Goal: Task Accomplishment & Management: Manage account settings

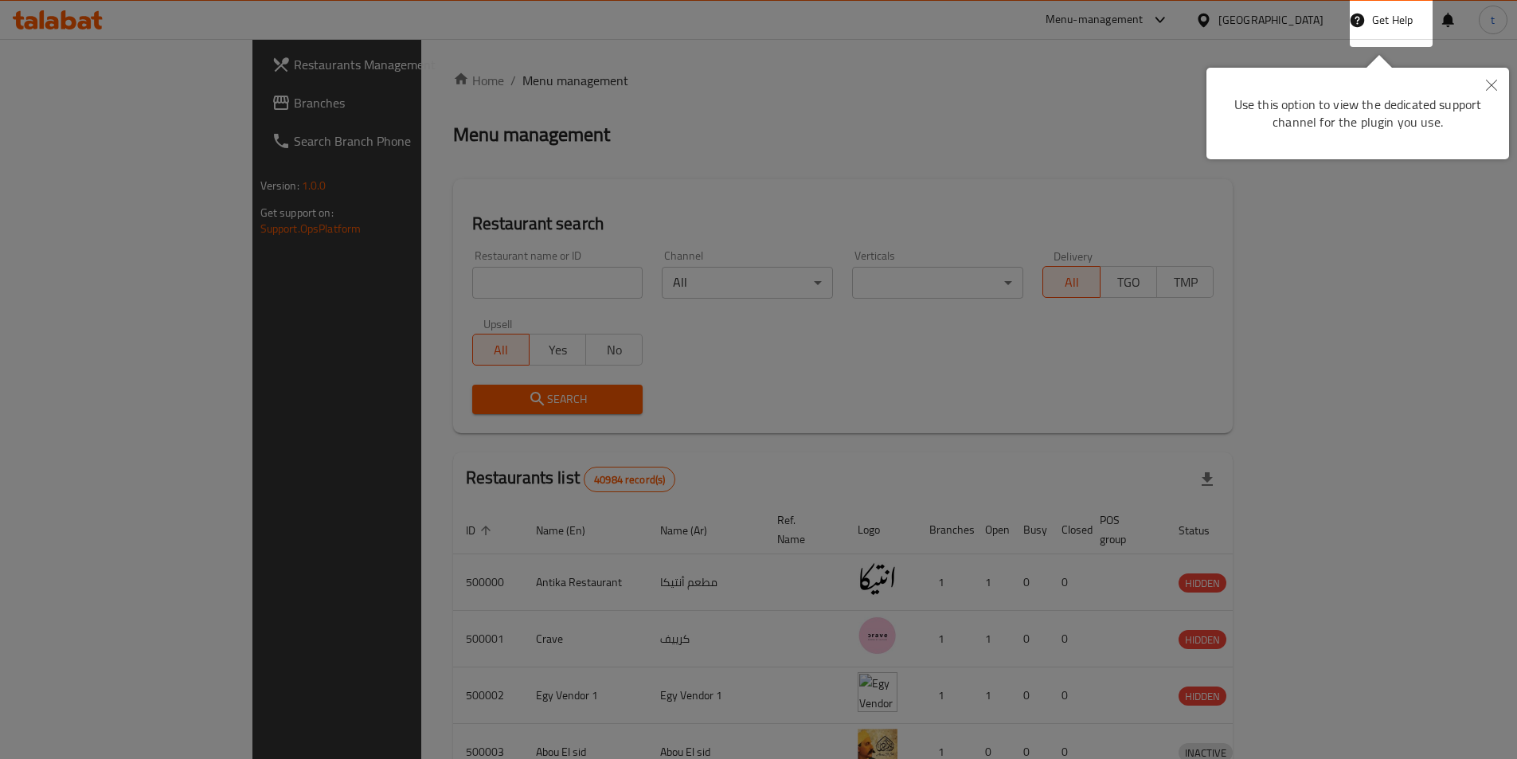
click at [1496, 83] on icon "Close" at bounding box center [1491, 85] width 11 height 11
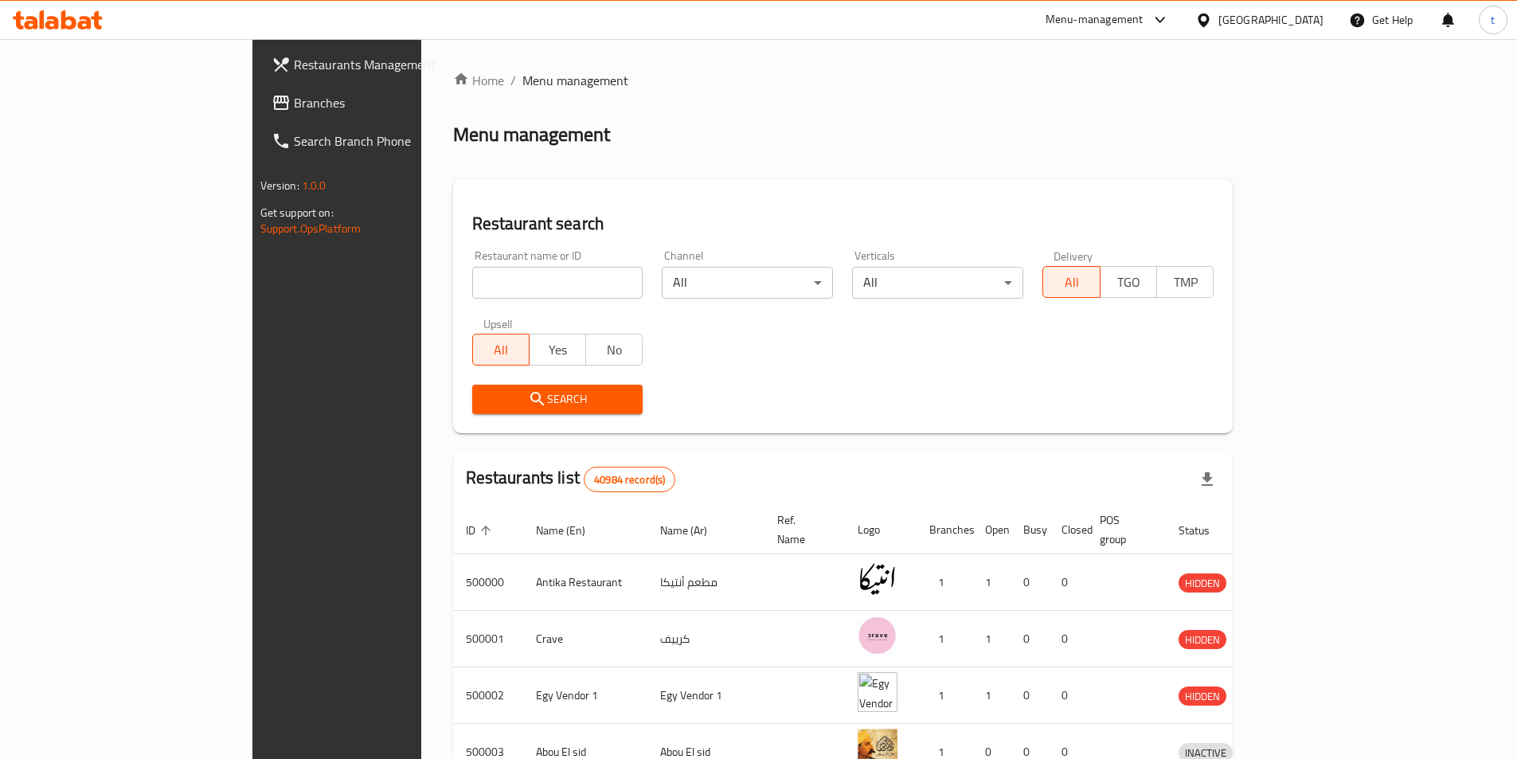
click at [294, 104] on span "Branches" at bounding box center [393, 102] width 199 height 19
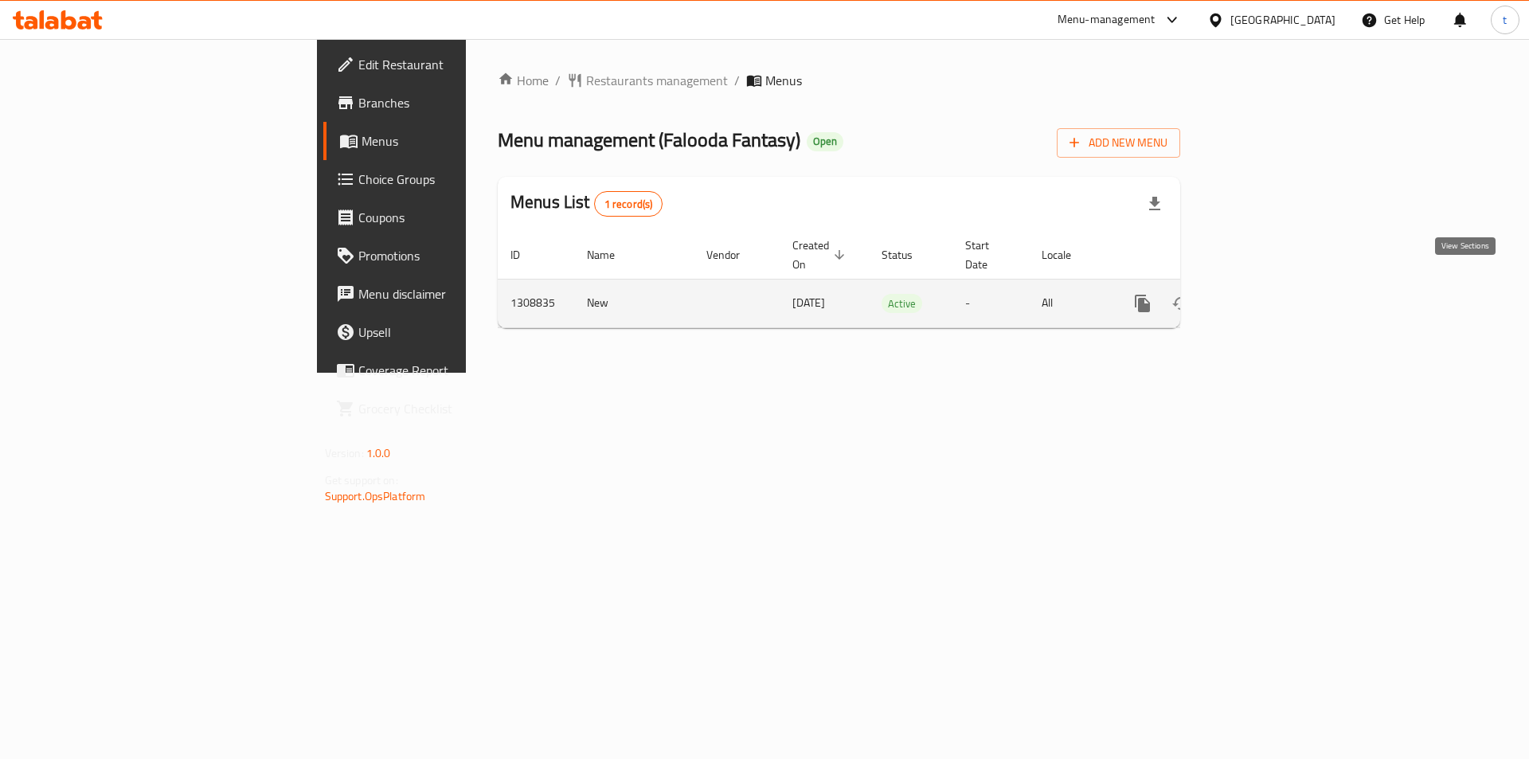
click at [1267, 294] on icon "enhanced table" at bounding box center [1257, 303] width 19 height 19
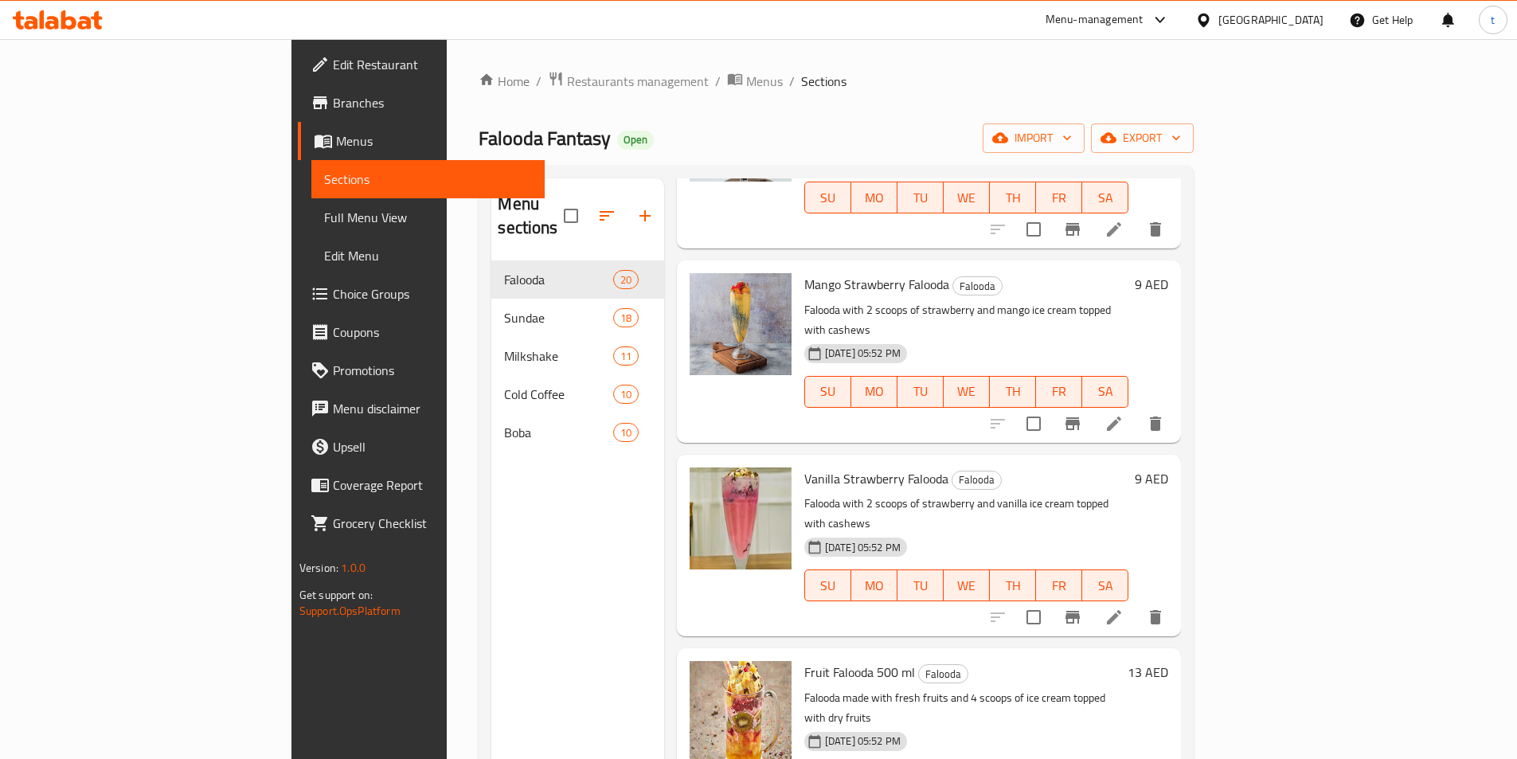
scroll to position [159, 0]
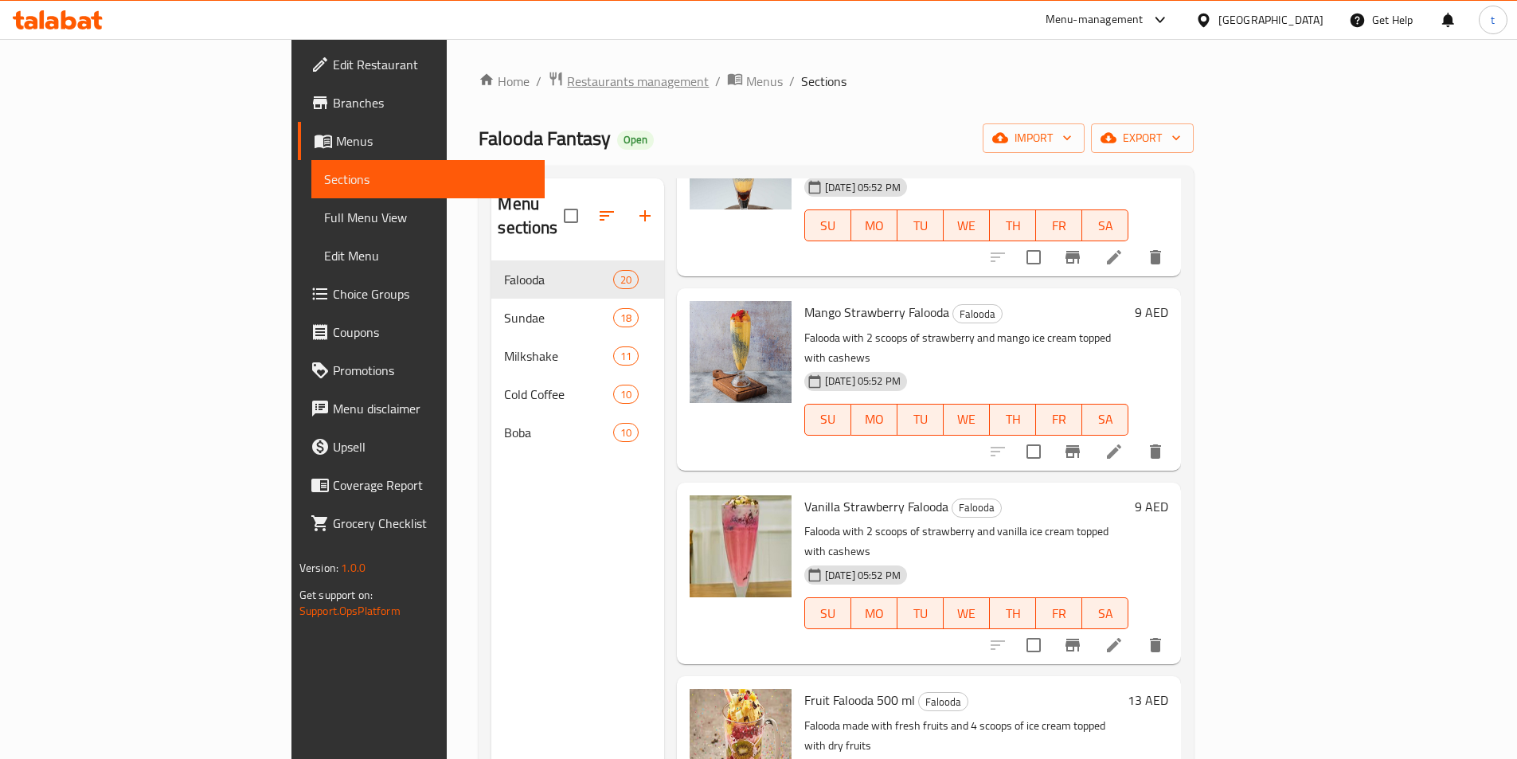
click at [567, 80] on span "Restaurants management" at bounding box center [638, 81] width 142 height 19
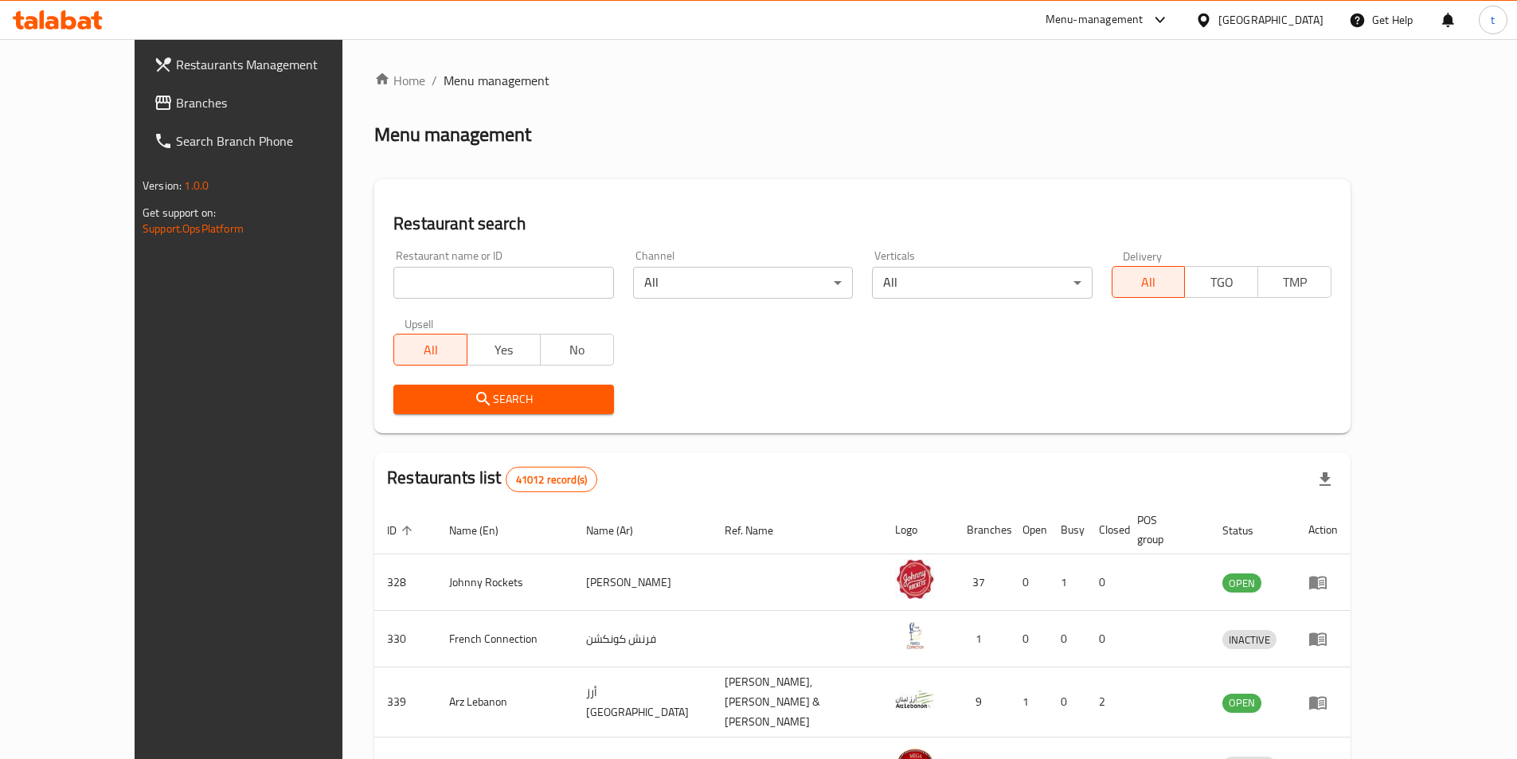
click at [176, 96] on span "Branches" at bounding box center [275, 102] width 199 height 19
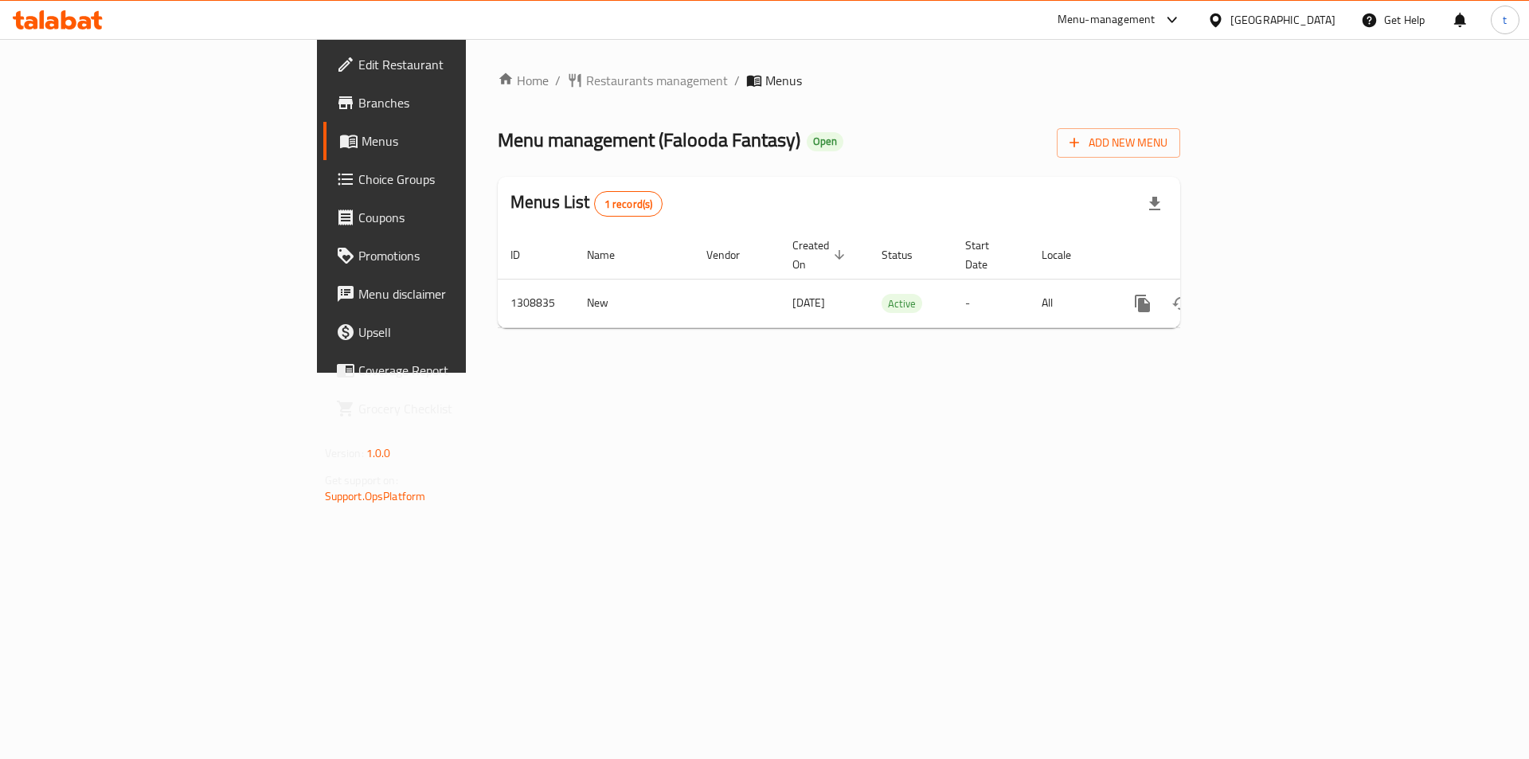
click at [1045, 373] on div "Home / Restaurants management / Menus Menu management ( Falooda Fantasy ) Open …" at bounding box center [839, 206] width 746 height 334
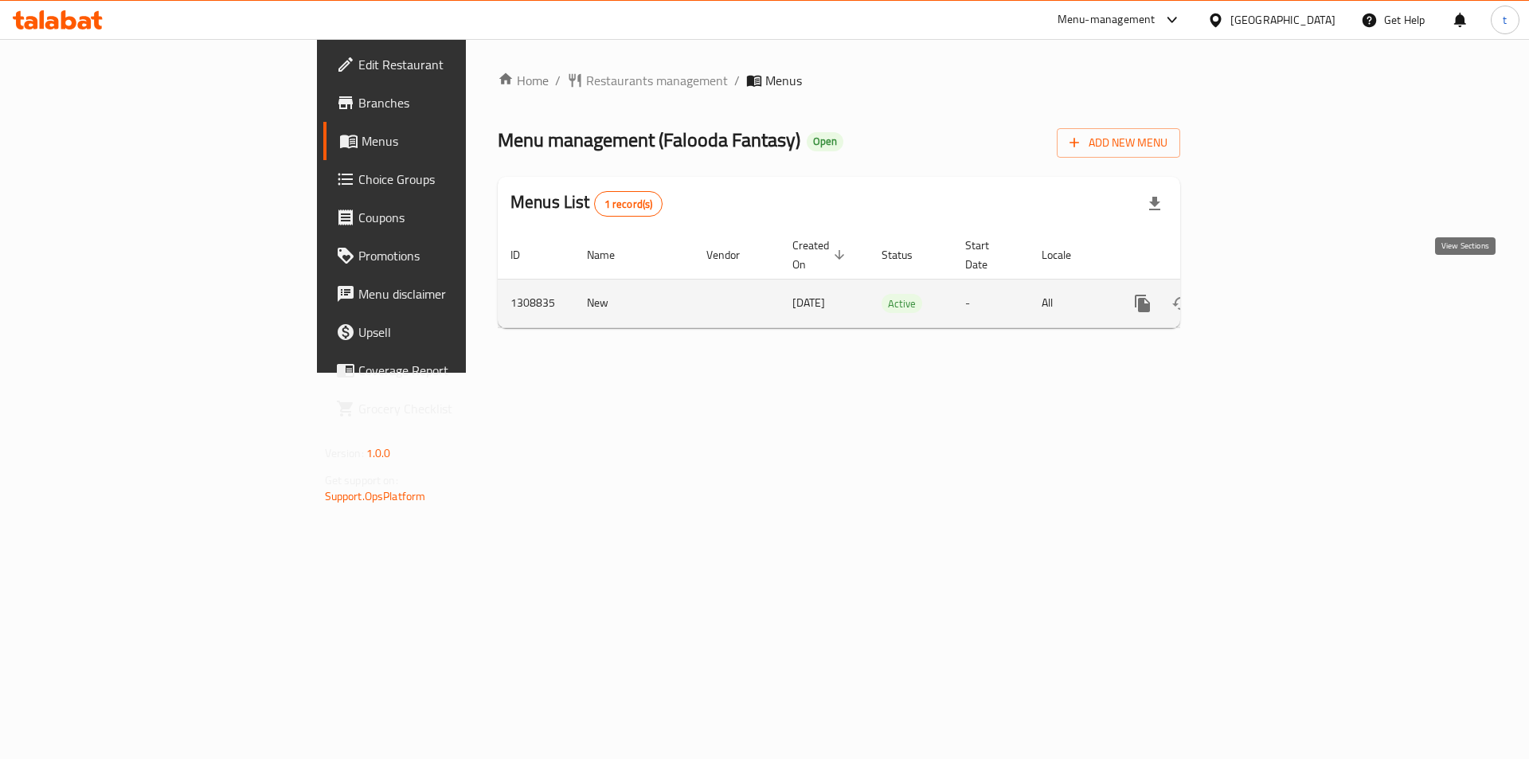
click at [1267, 294] on icon "enhanced table" at bounding box center [1257, 303] width 19 height 19
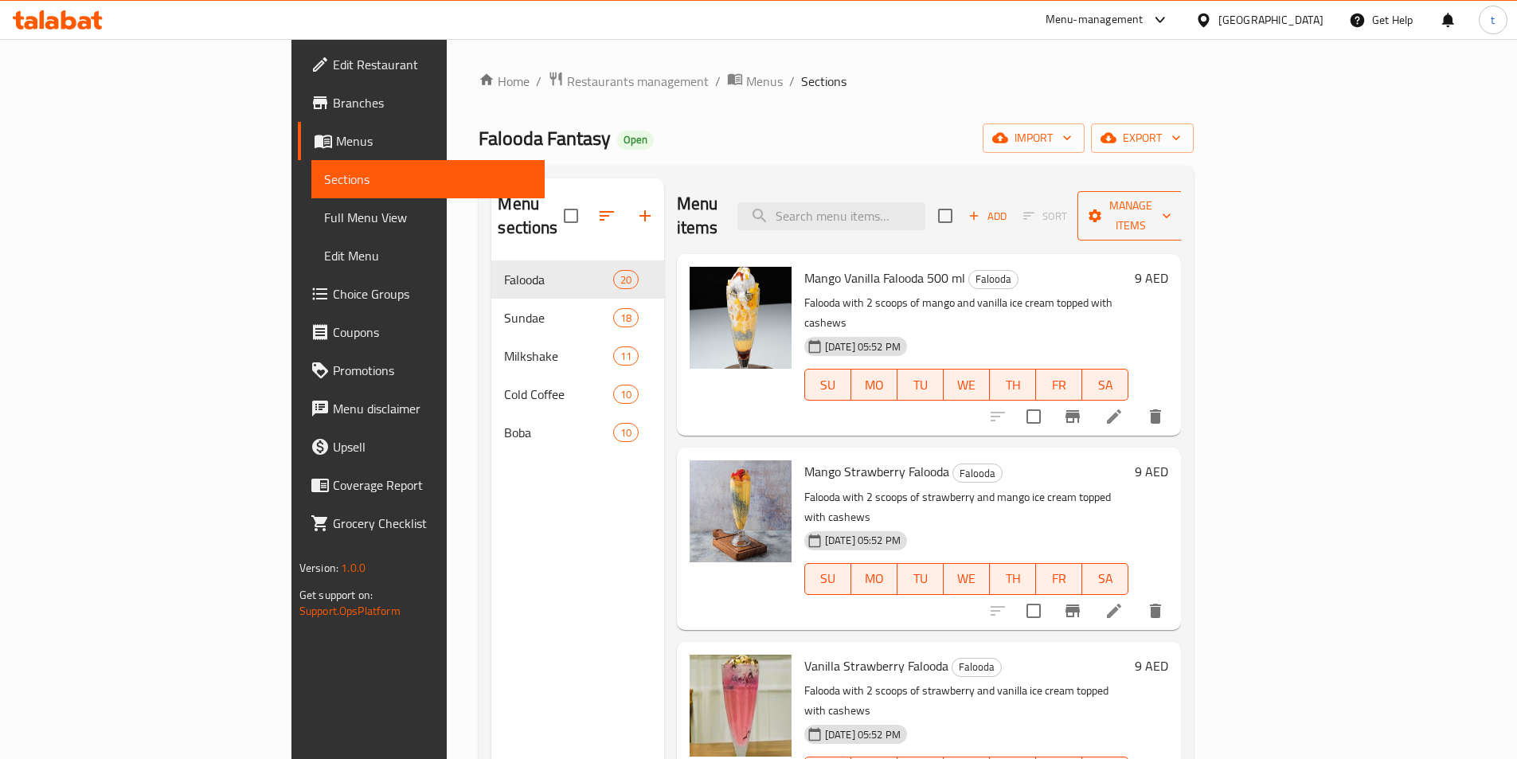
click at [1171, 211] on span "Manage items" at bounding box center [1130, 216] width 81 height 40
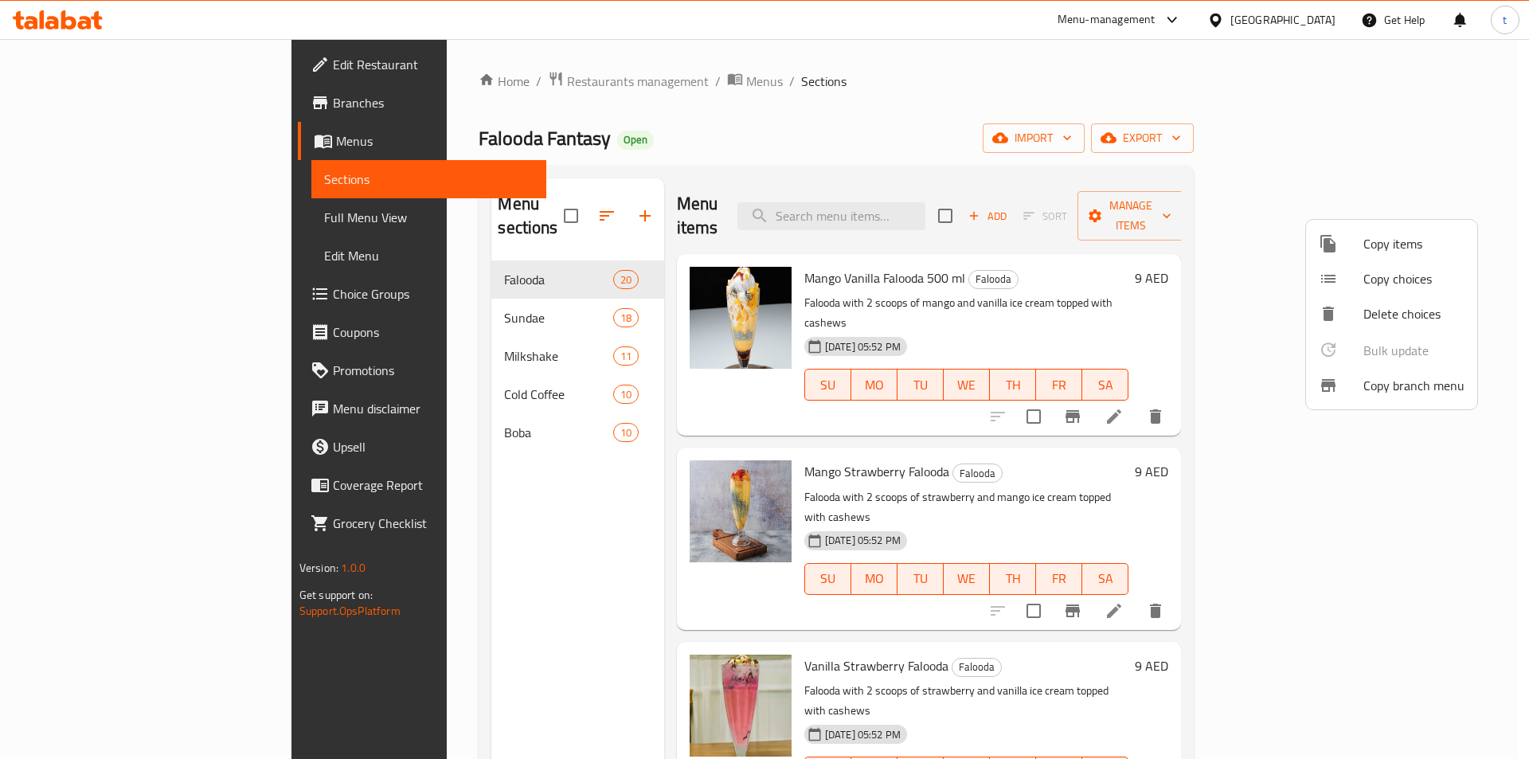
click at [1353, 394] on div at bounding box center [1341, 385] width 45 height 19
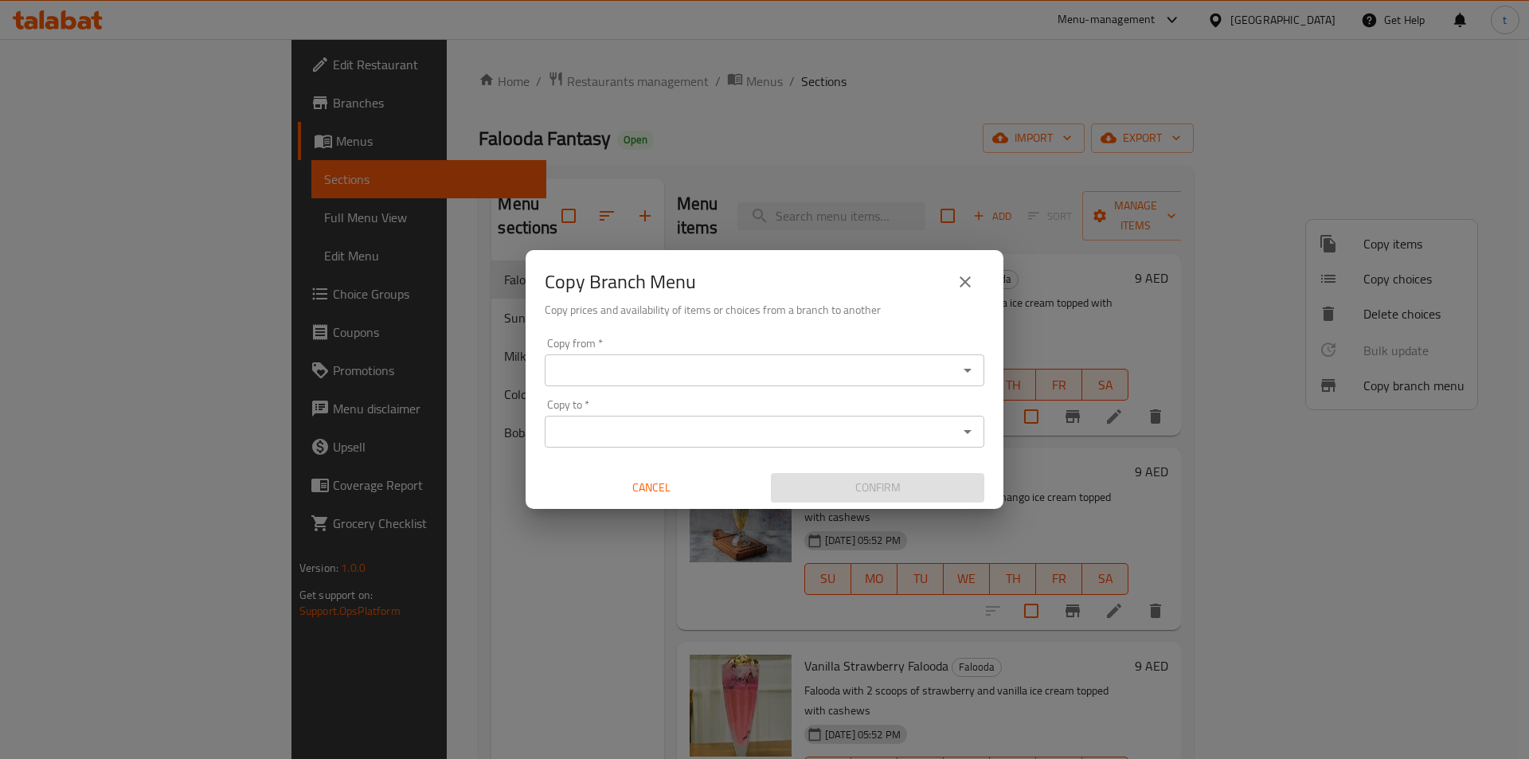
click at [653, 366] on input "Copy from   *" at bounding box center [752, 370] width 404 height 22
click at [686, 374] on input "Copy from   *" at bounding box center [752, 370] width 404 height 22
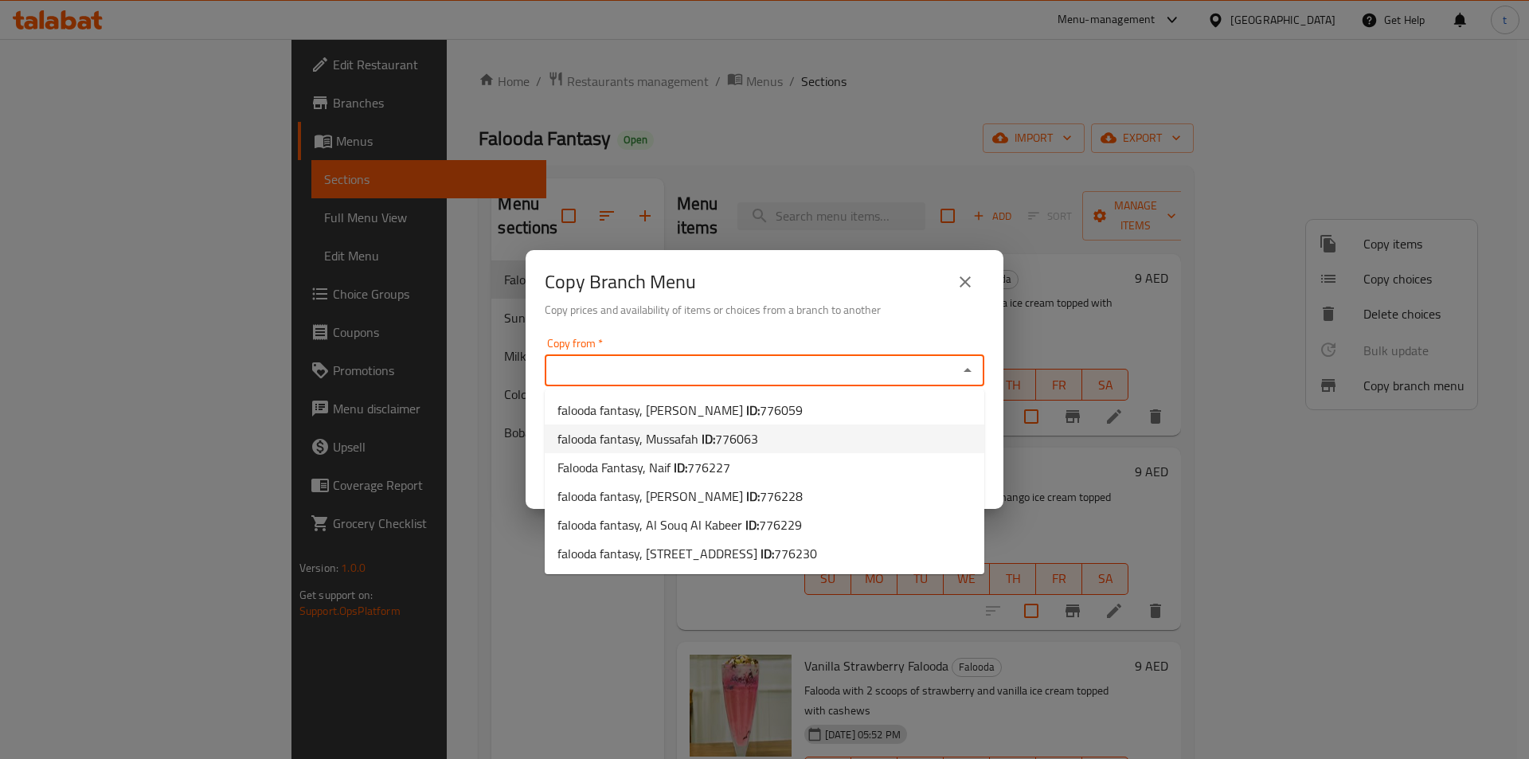
click at [756, 439] on span "776063" at bounding box center [736, 439] width 43 height 24
type input "falooda fantasy, Mussafah"
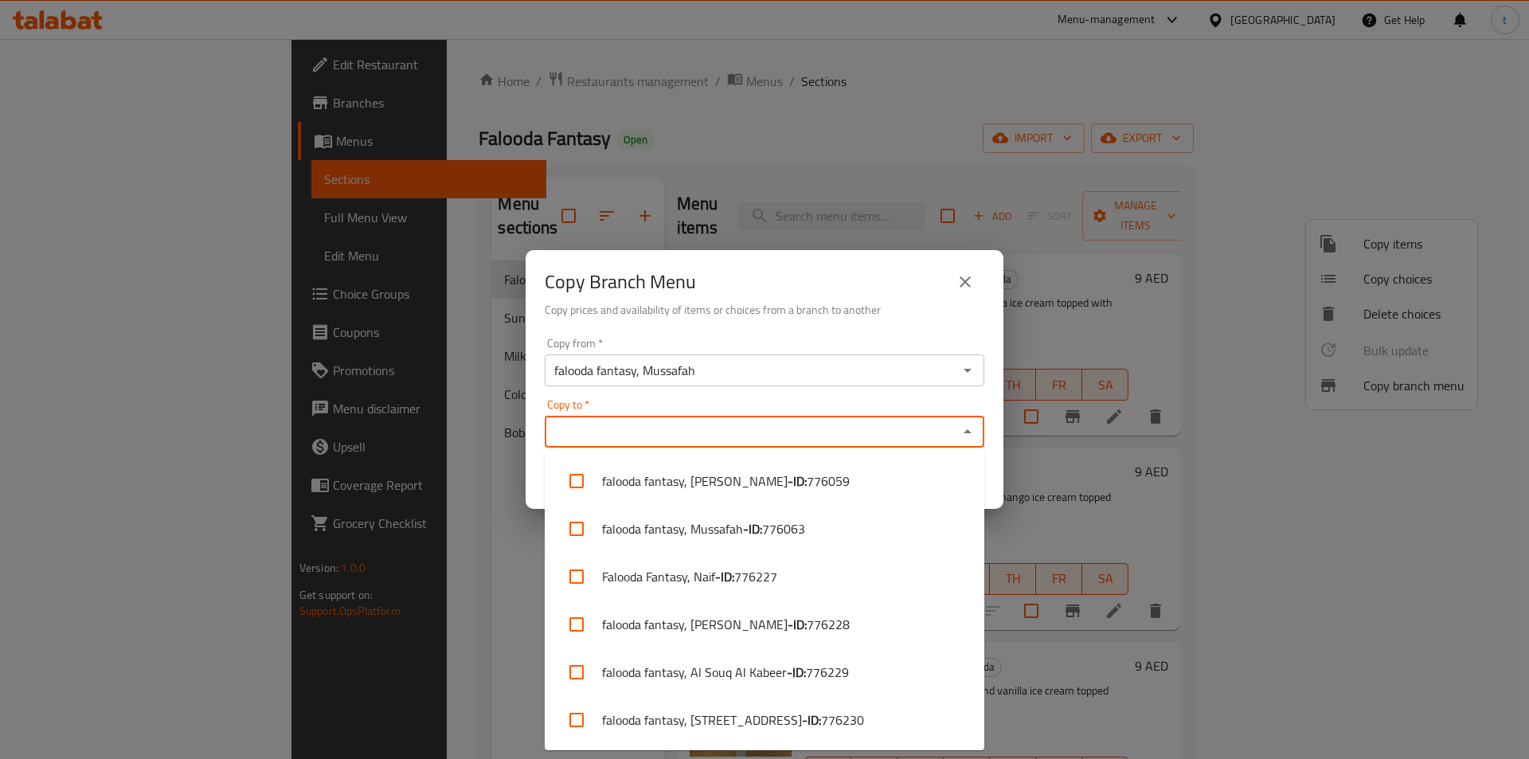
click at [679, 438] on input "Copy to   *" at bounding box center [752, 431] width 404 height 22
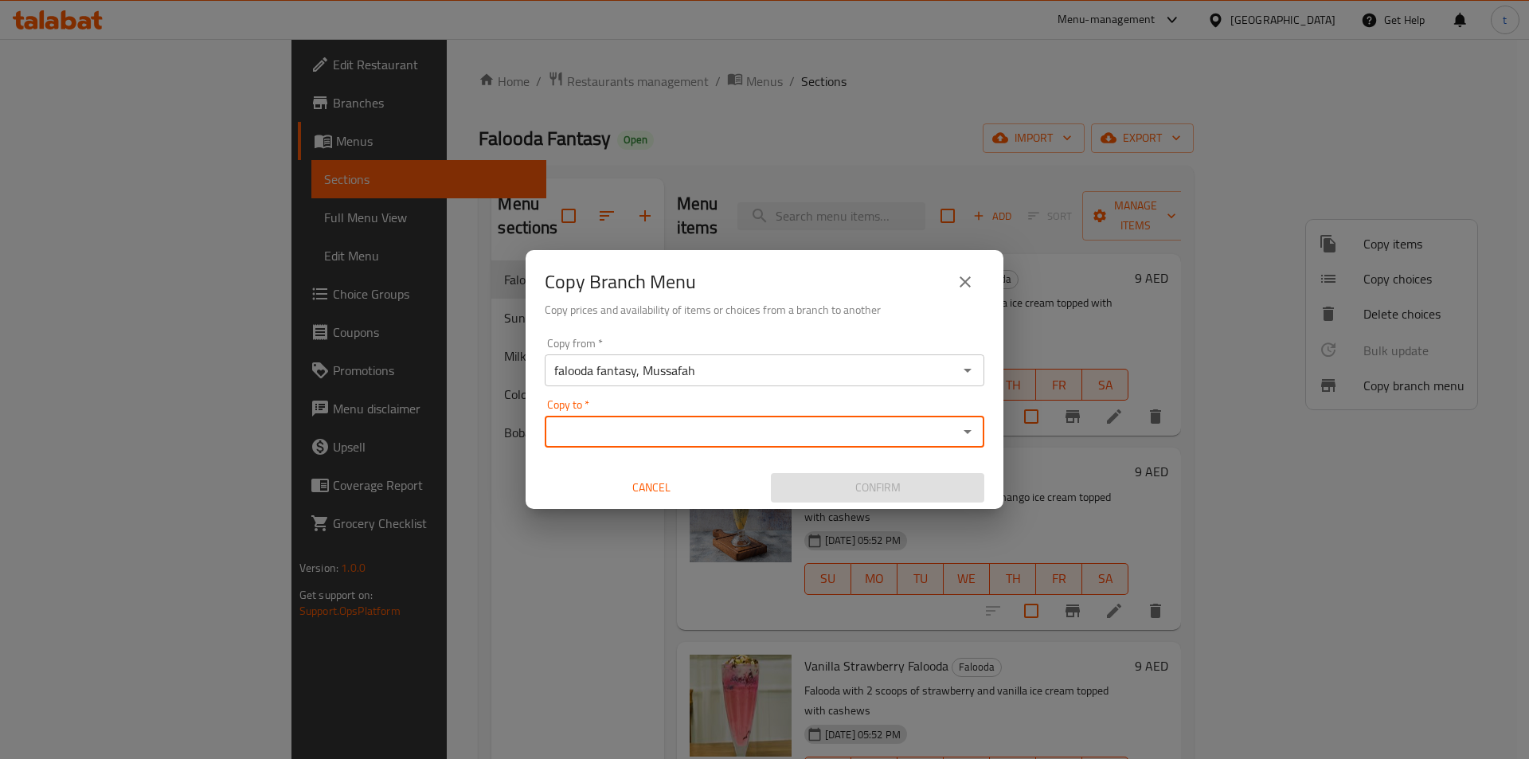
click at [861, 371] on input "falooda fantasy, Mussafah" at bounding box center [752, 370] width 404 height 22
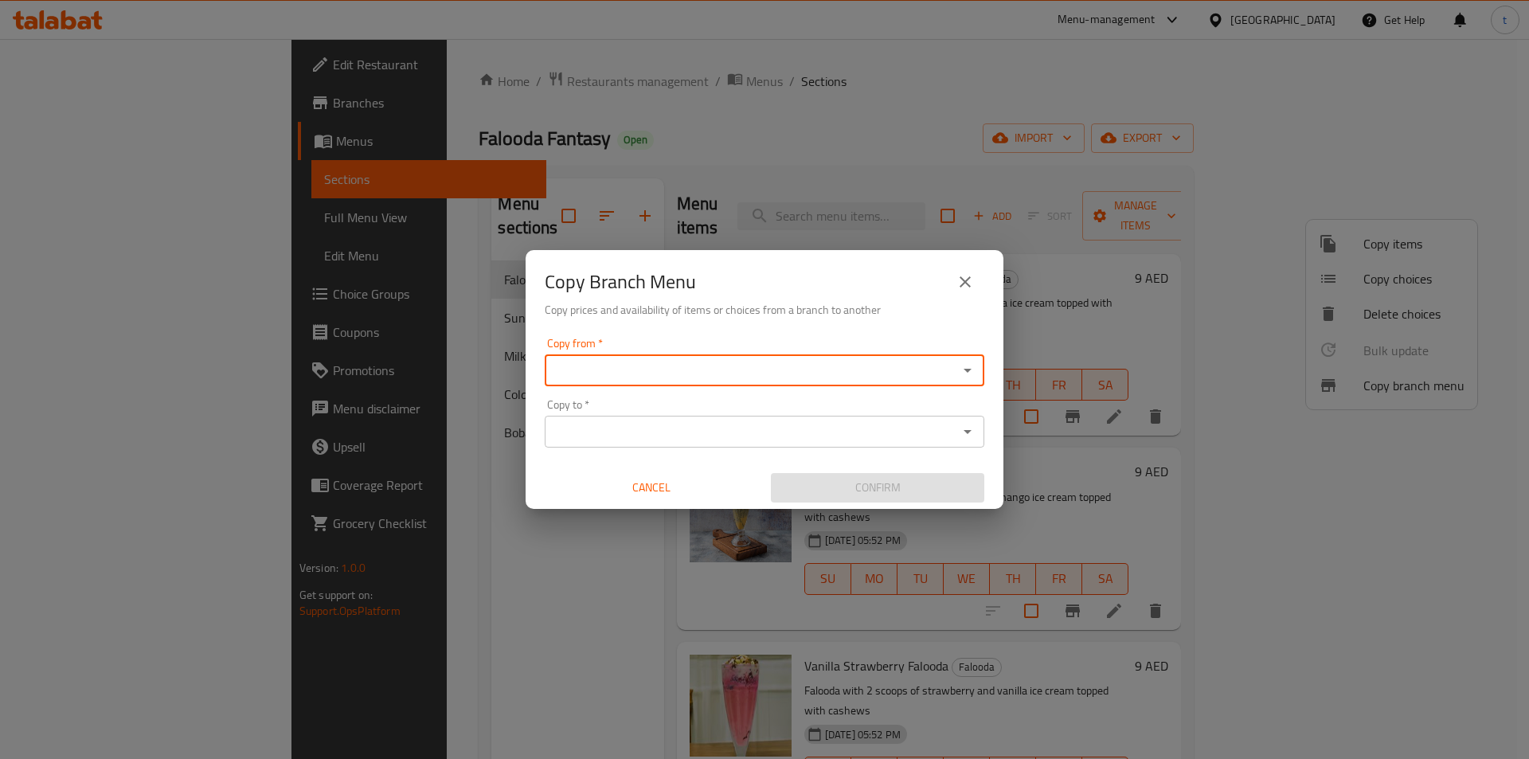
click at [804, 355] on div "Copy from *" at bounding box center [765, 370] width 440 height 32
click at [796, 366] on input "Copy from   *" at bounding box center [752, 370] width 404 height 22
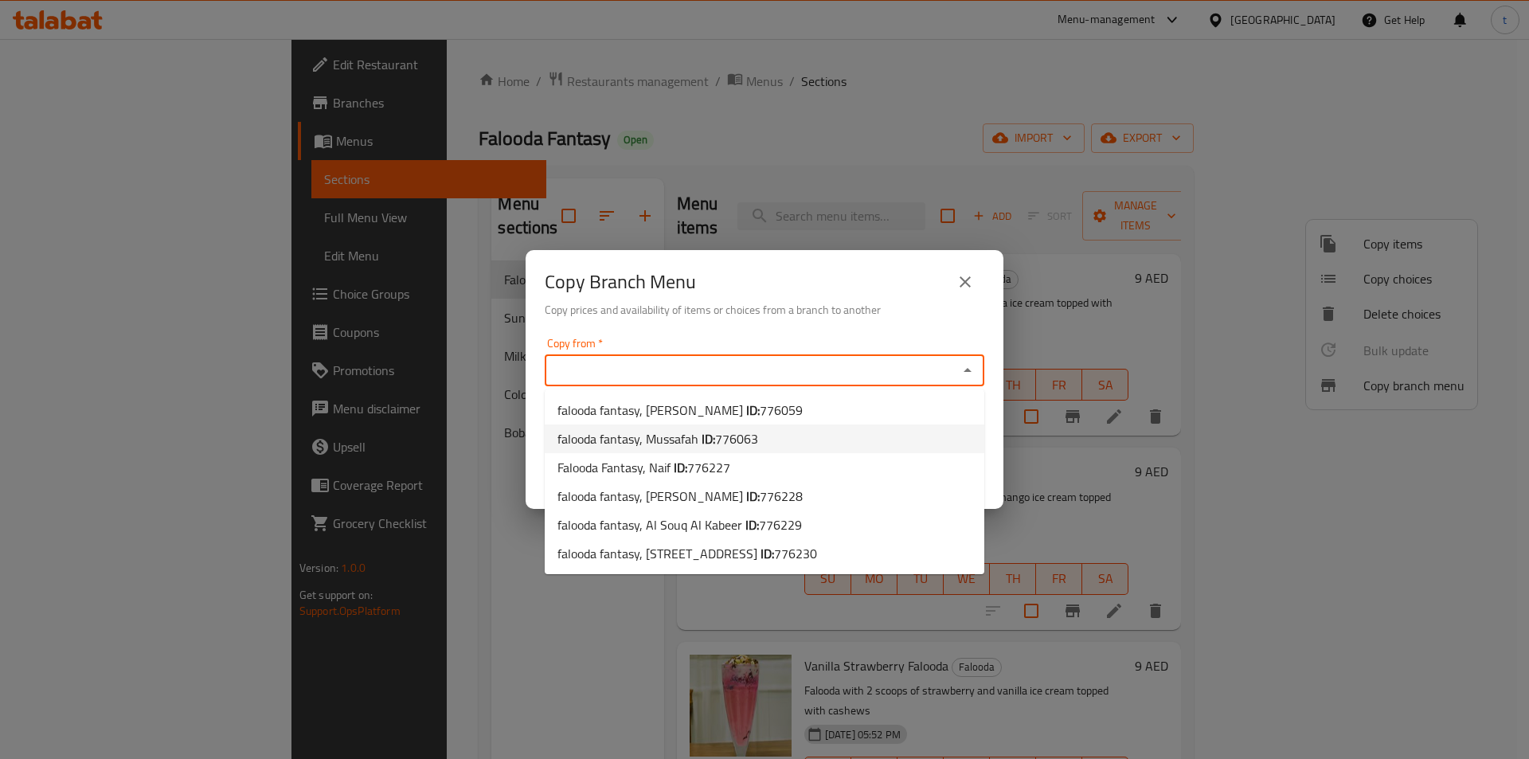
click at [713, 436] on b "ID:" at bounding box center [709, 439] width 14 height 24
type input "falooda fantasy, Mussafah"
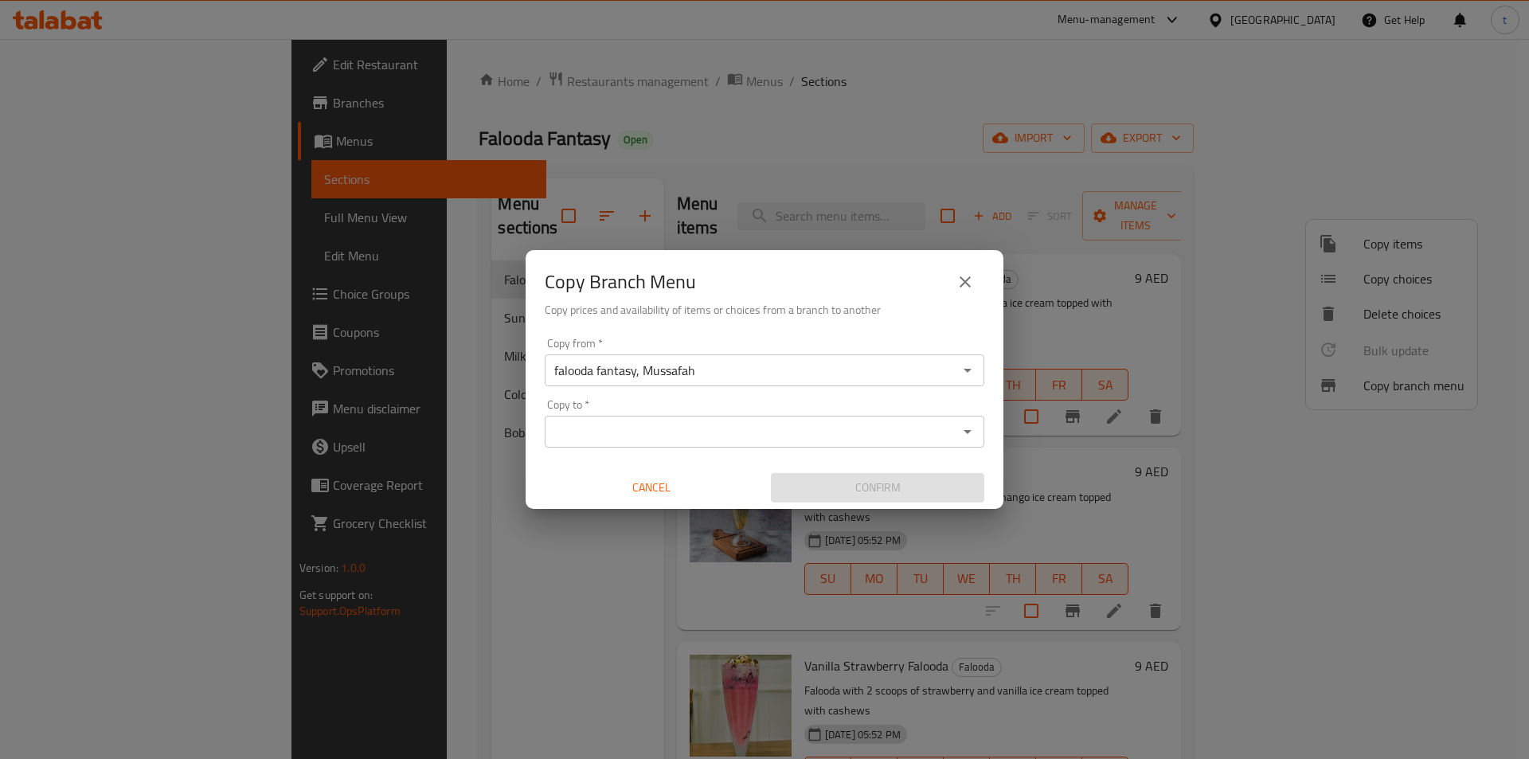
click at [621, 432] on input "Copy to   *" at bounding box center [752, 431] width 404 height 22
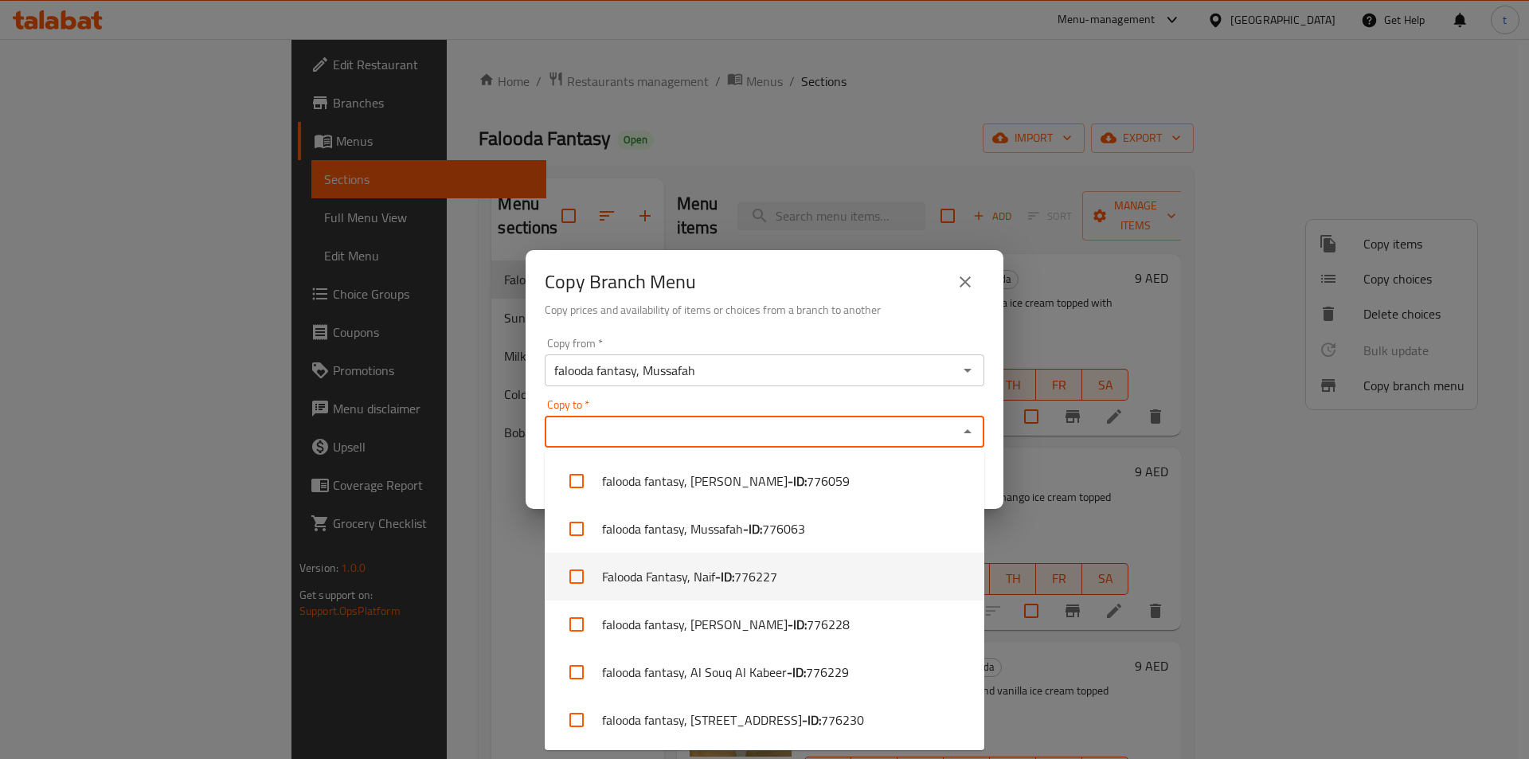
click at [783, 581] on li "Falooda Fantasy, Naif - ID: 776227" at bounding box center [765, 577] width 440 height 48
checkbox input "true"
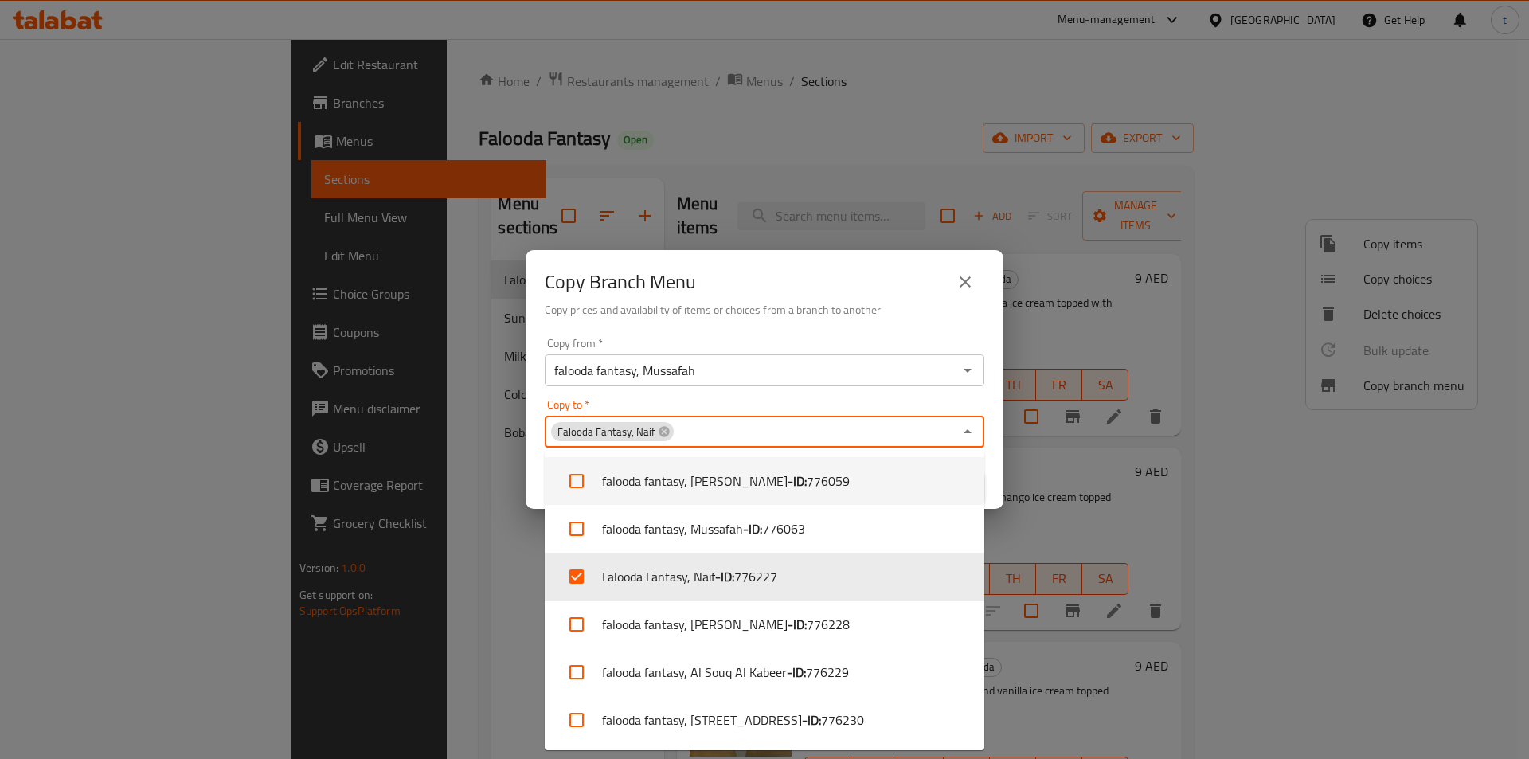
click at [769, 327] on div "Copy Branch Menu Copy prices and availability of items or choices from a branch…" at bounding box center [765, 290] width 478 height 81
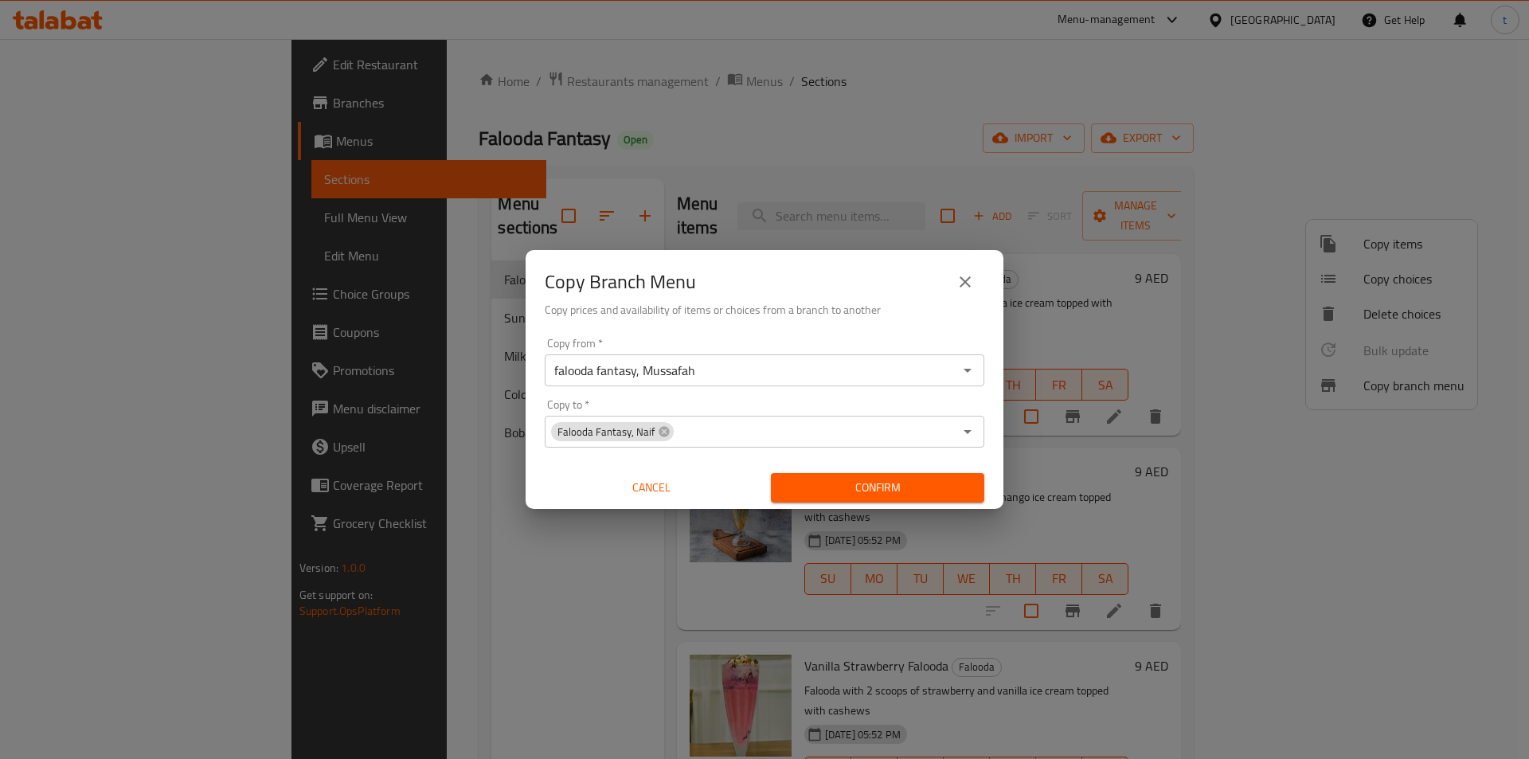
click at [928, 486] on span "Confirm" at bounding box center [878, 488] width 188 height 20
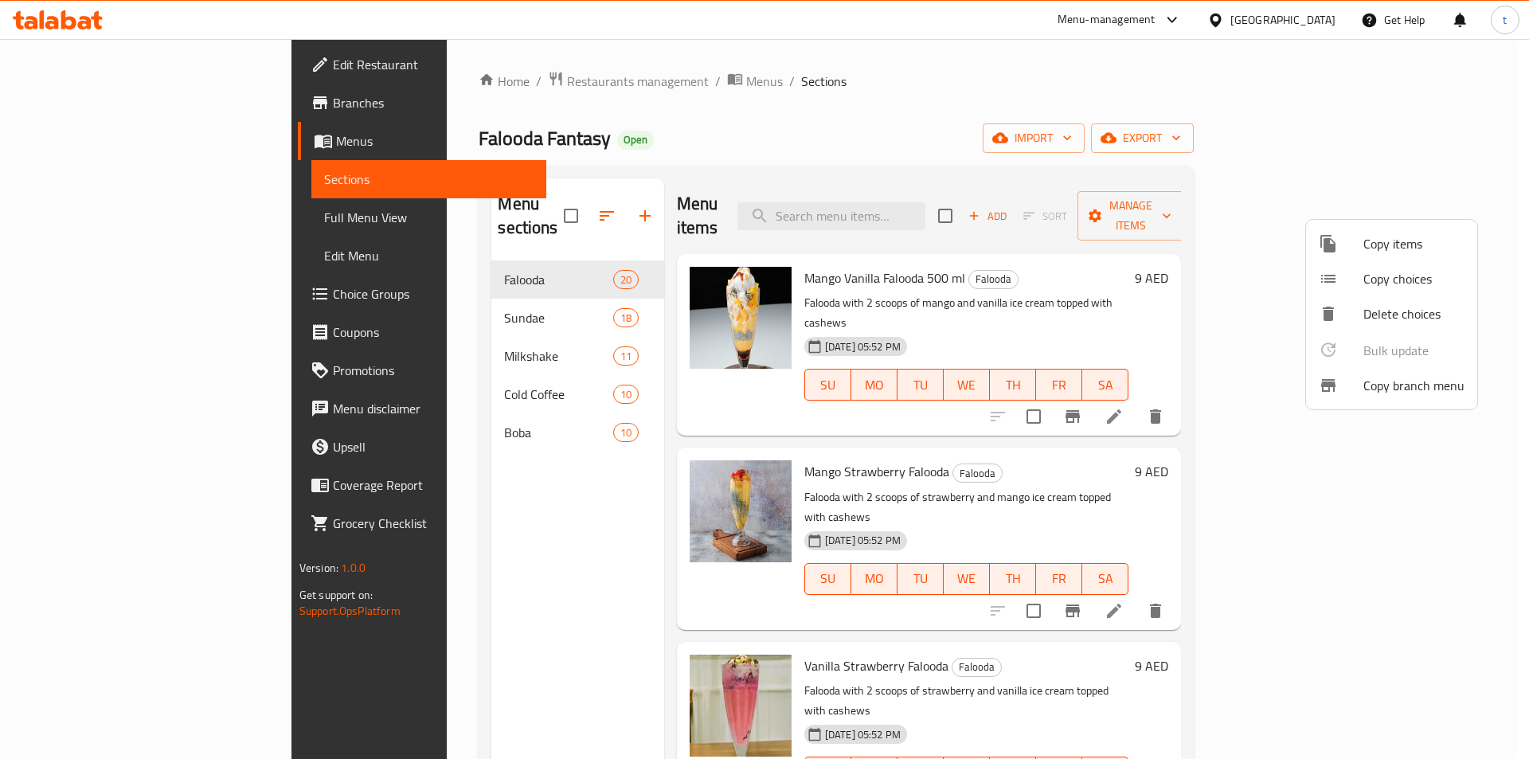
click at [110, 49] on div at bounding box center [764, 379] width 1529 height 759
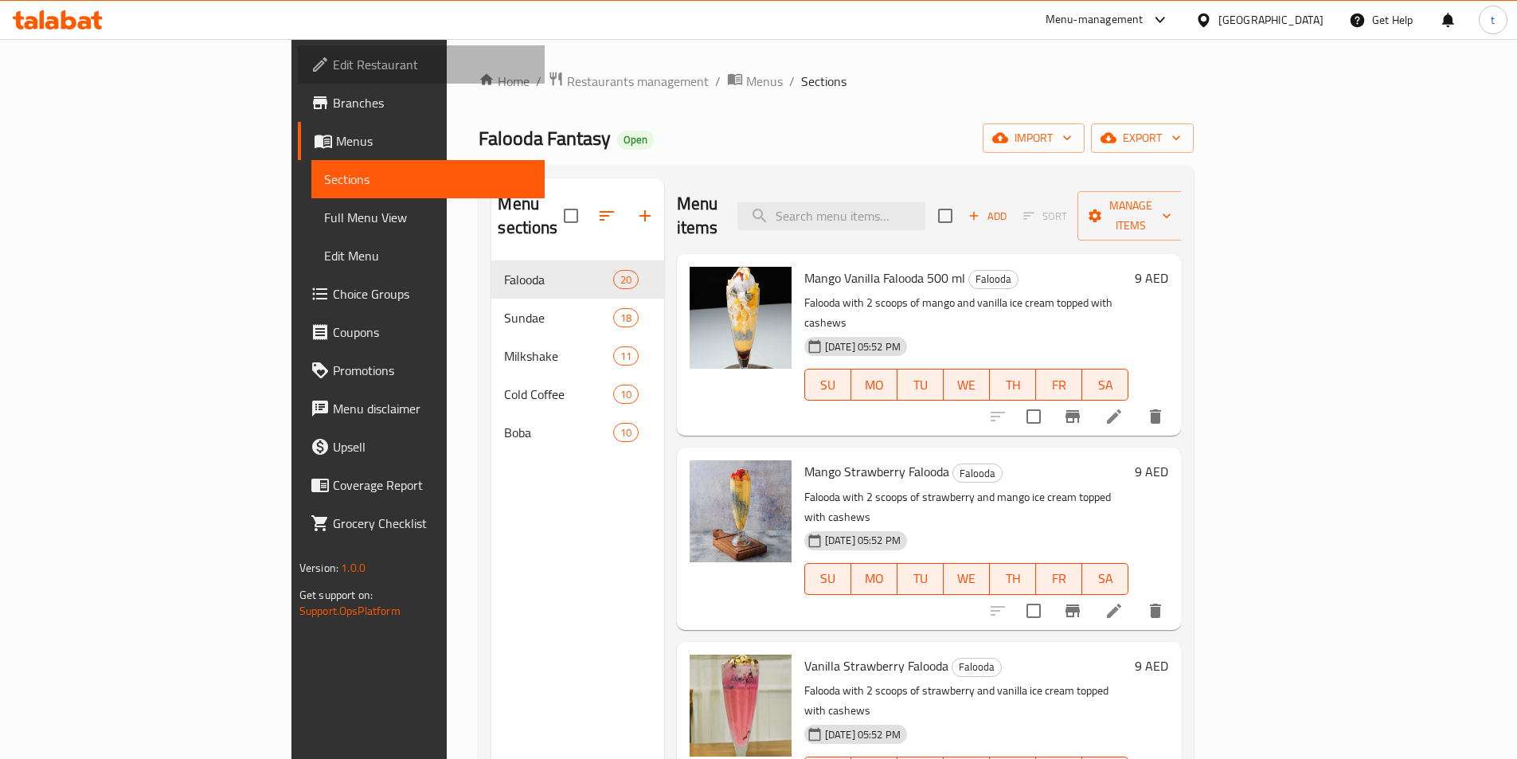
click at [333, 56] on span "Edit Restaurant" at bounding box center [432, 64] width 199 height 19
click at [298, 79] on link "Edit Restaurant" at bounding box center [421, 64] width 247 height 38
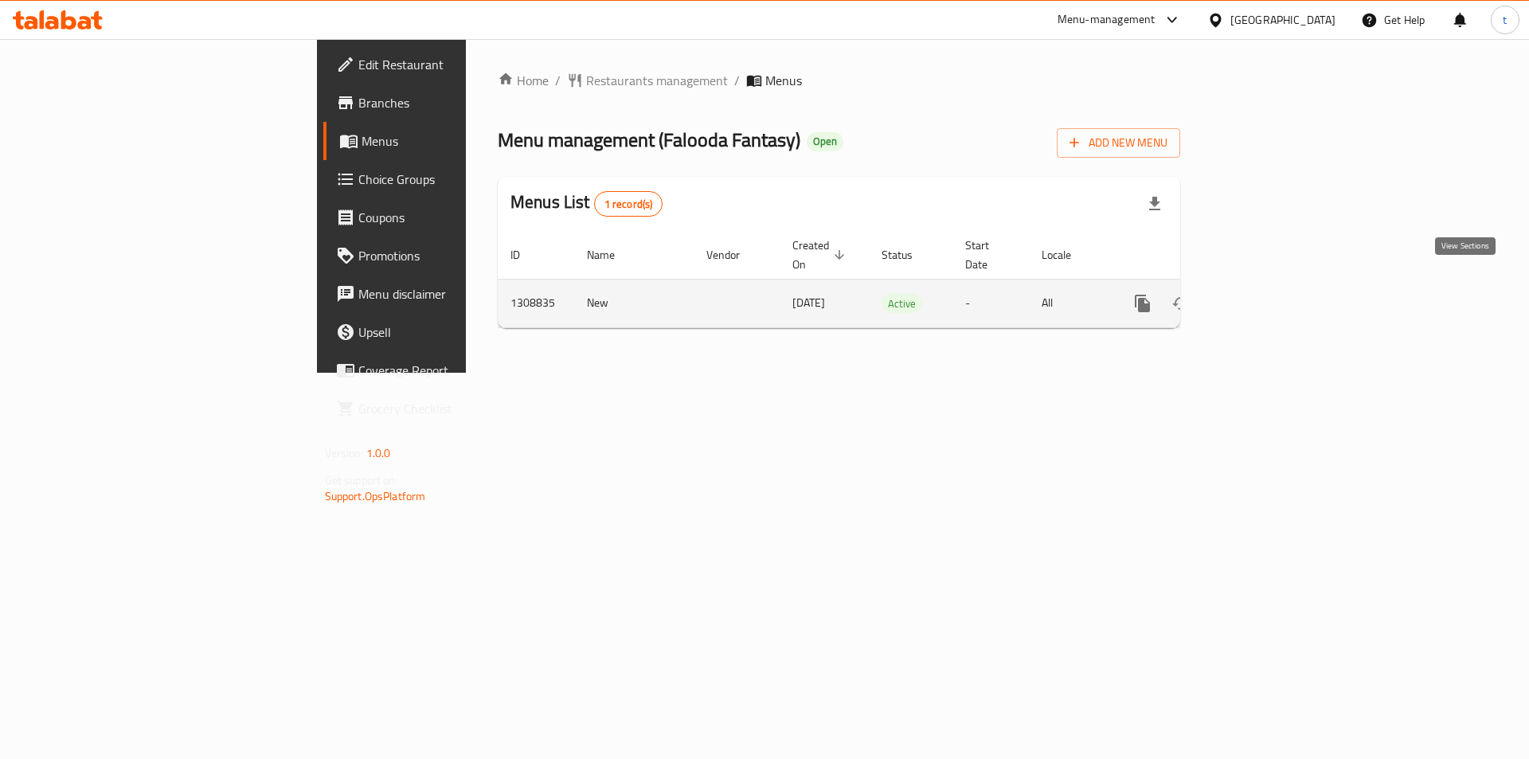
click at [1267, 294] on icon "enhanced table" at bounding box center [1257, 303] width 19 height 19
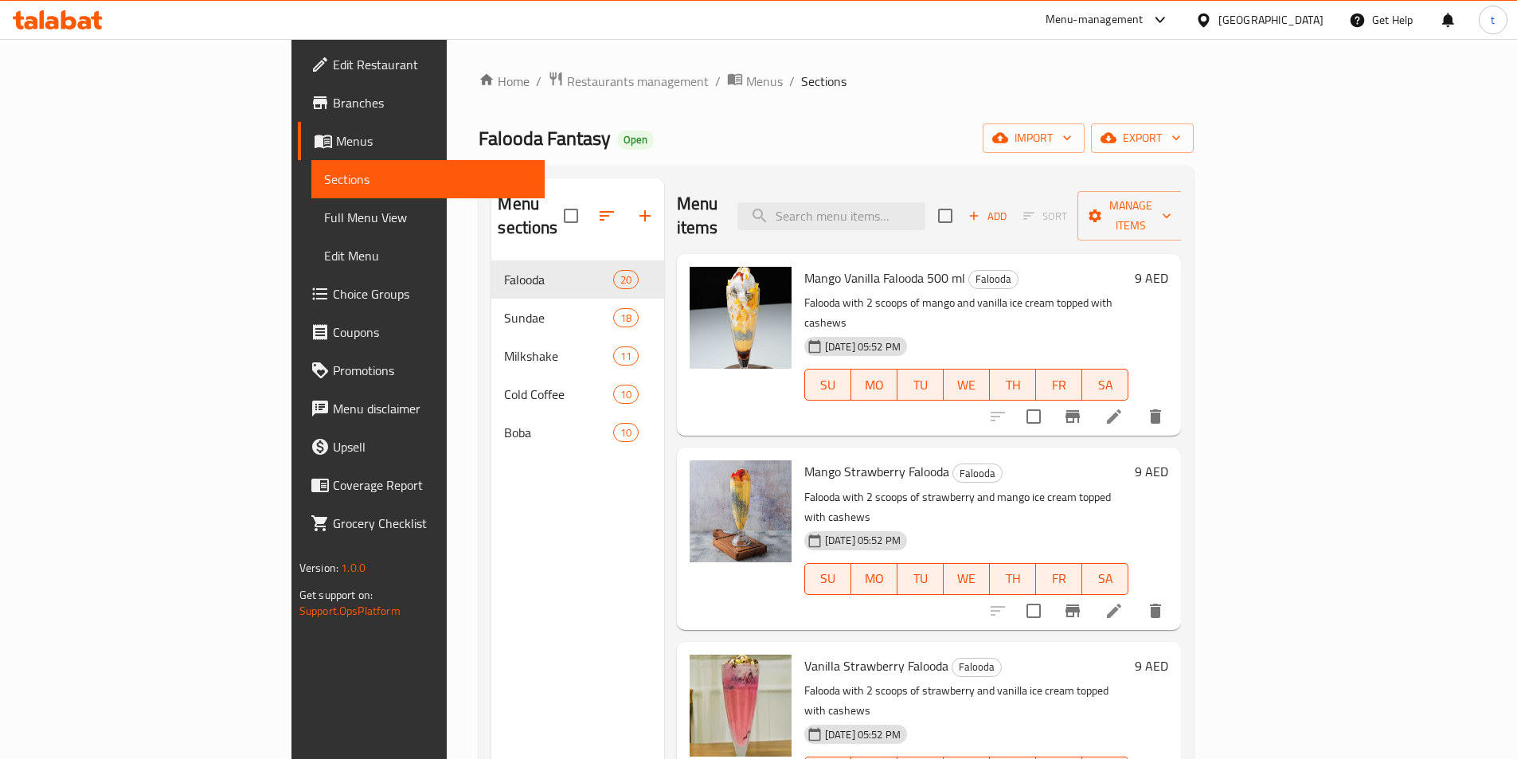
click at [324, 213] on span "Full Menu View" at bounding box center [428, 217] width 208 height 19
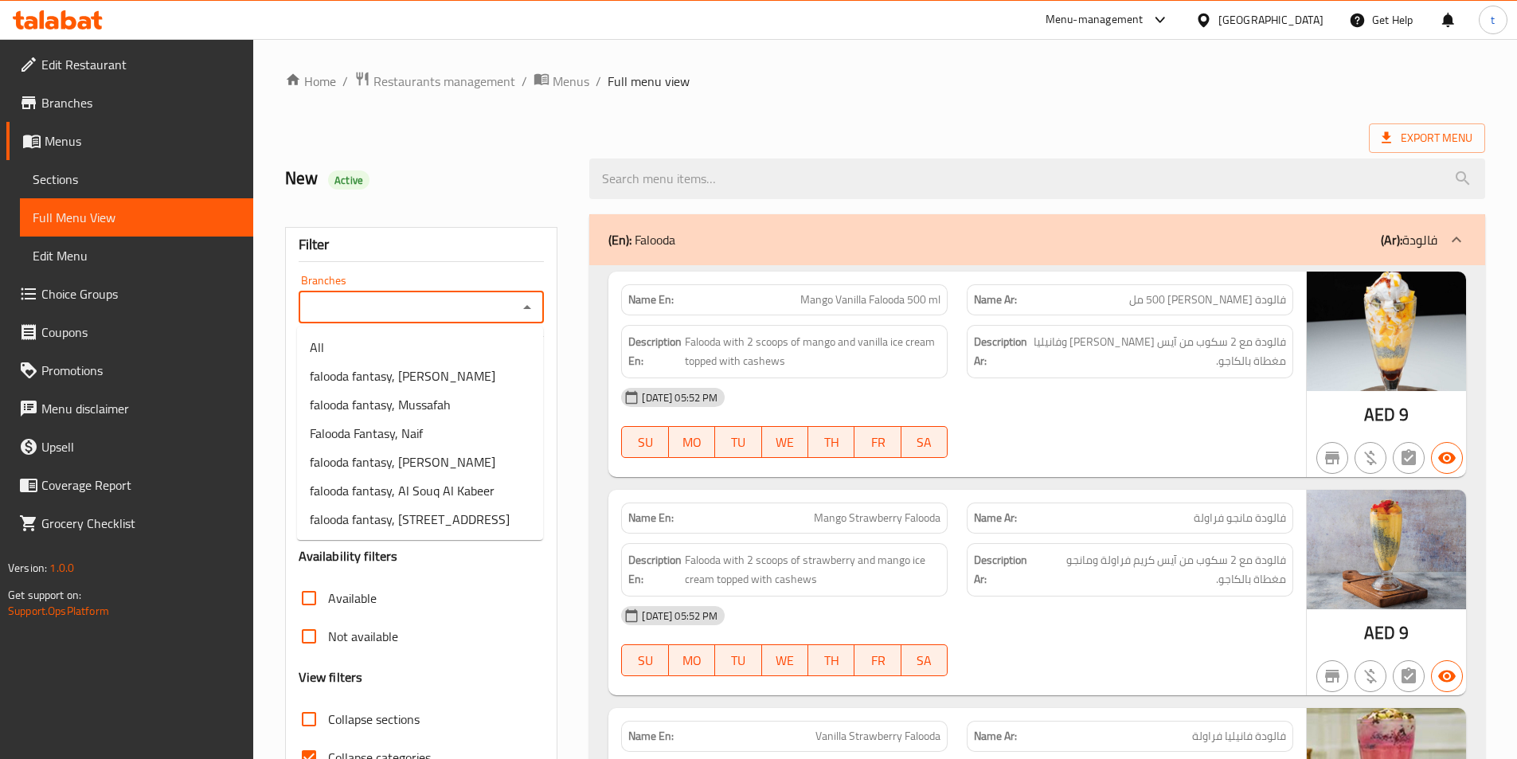
click at [453, 299] on input "Branches" at bounding box center [408, 307] width 210 height 22
click at [442, 440] on li "Falooda Fantasy, Naif" at bounding box center [420, 433] width 246 height 29
type input "Falooda Fantasy, Naif"
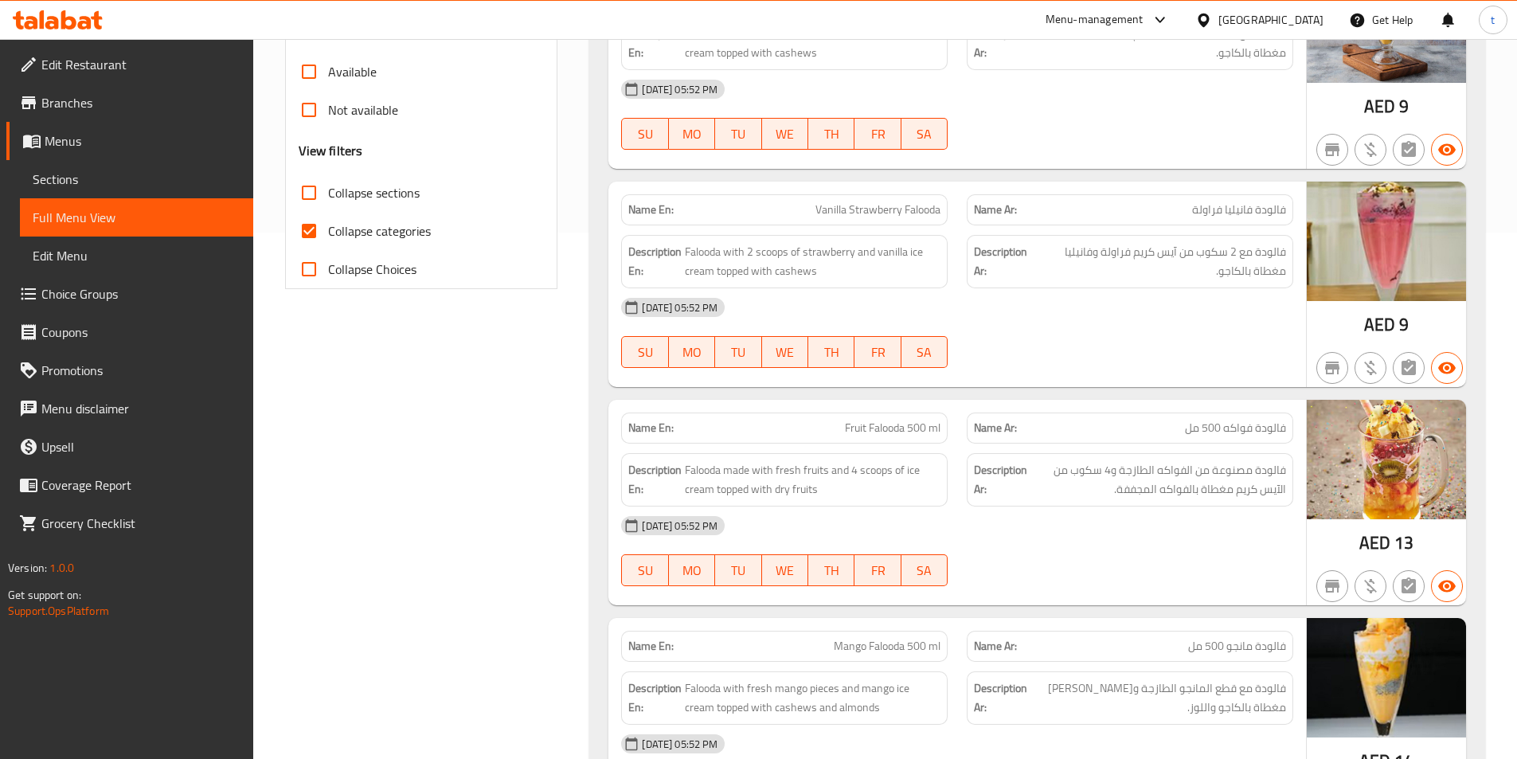
scroll to position [637, 0]
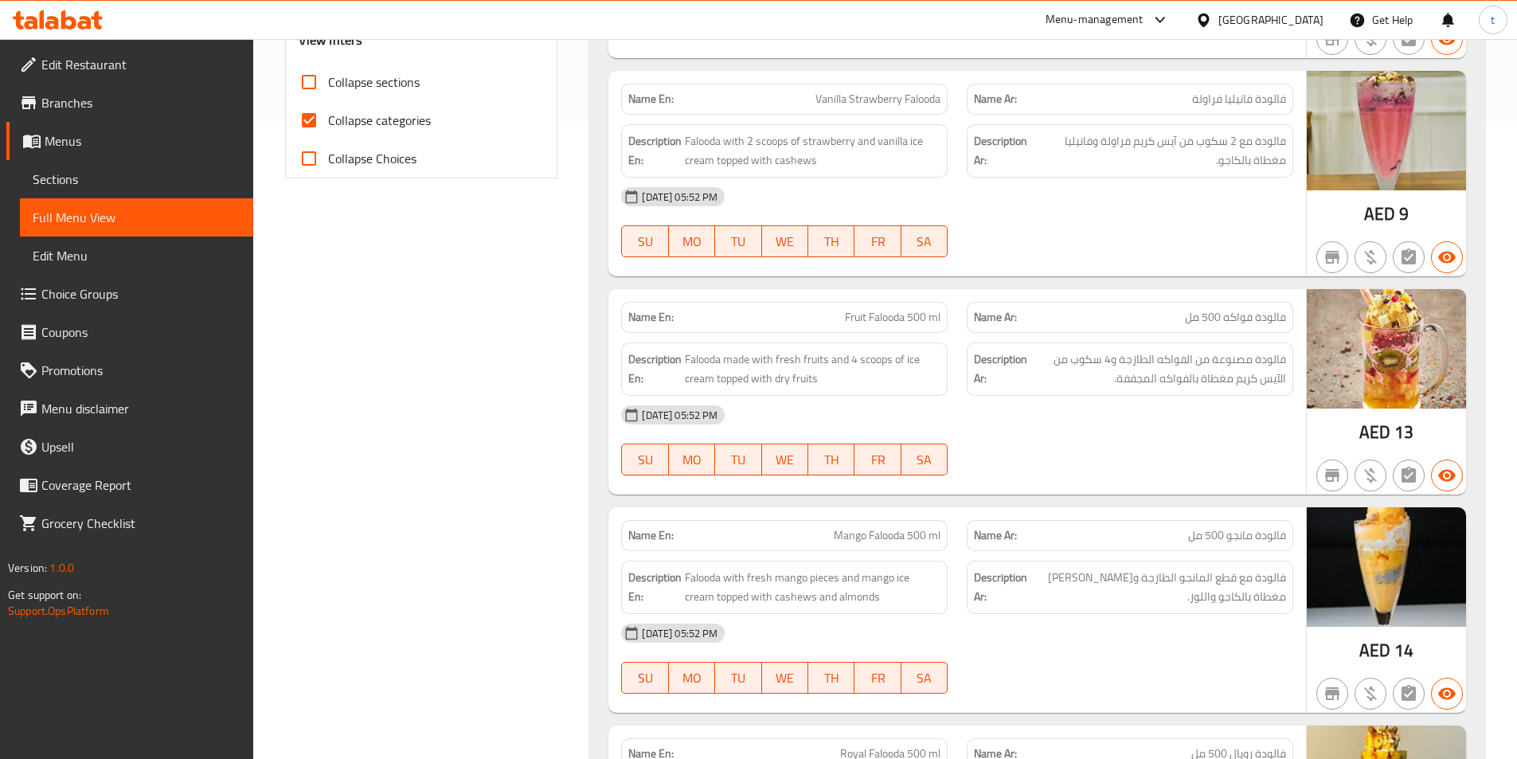
click at [309, 123] on input "Collapse categories" at bounding box center [309, 120] width 38 height 38
checkbox input "false"
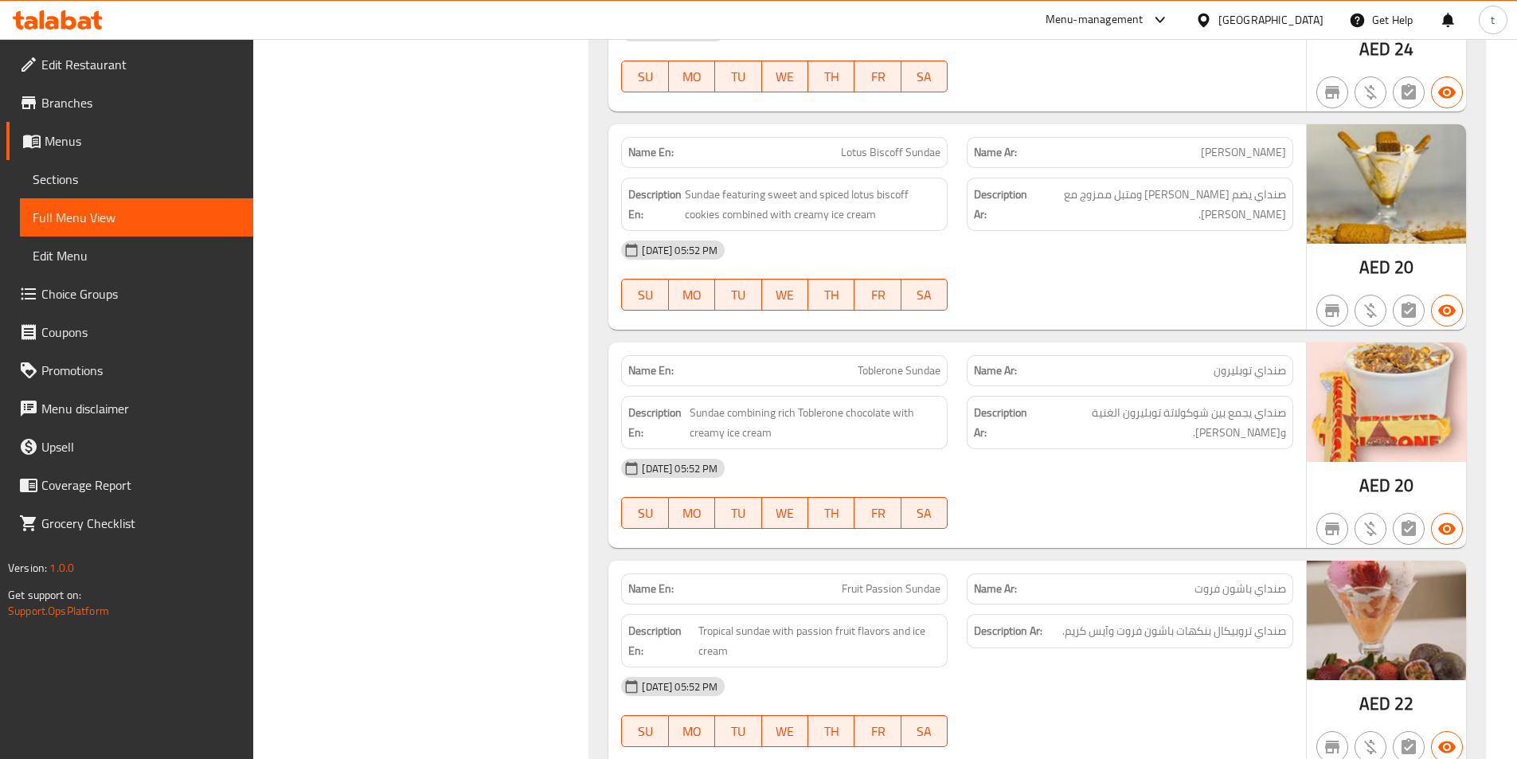
scroll to position [0, 0]
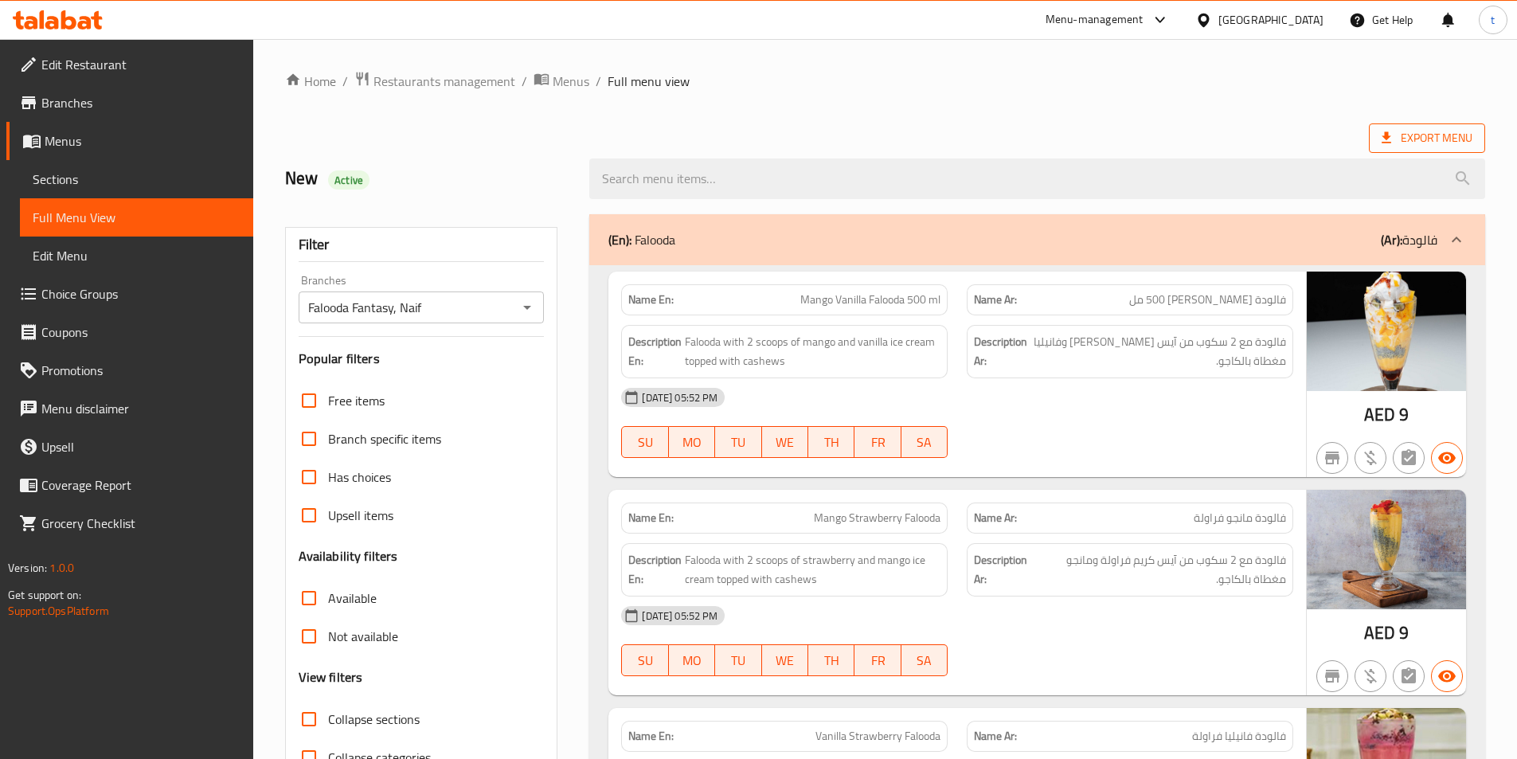
click at [1456, 128] on span "Export Menu" at bounding box center [1427, 138] width 91 height 20
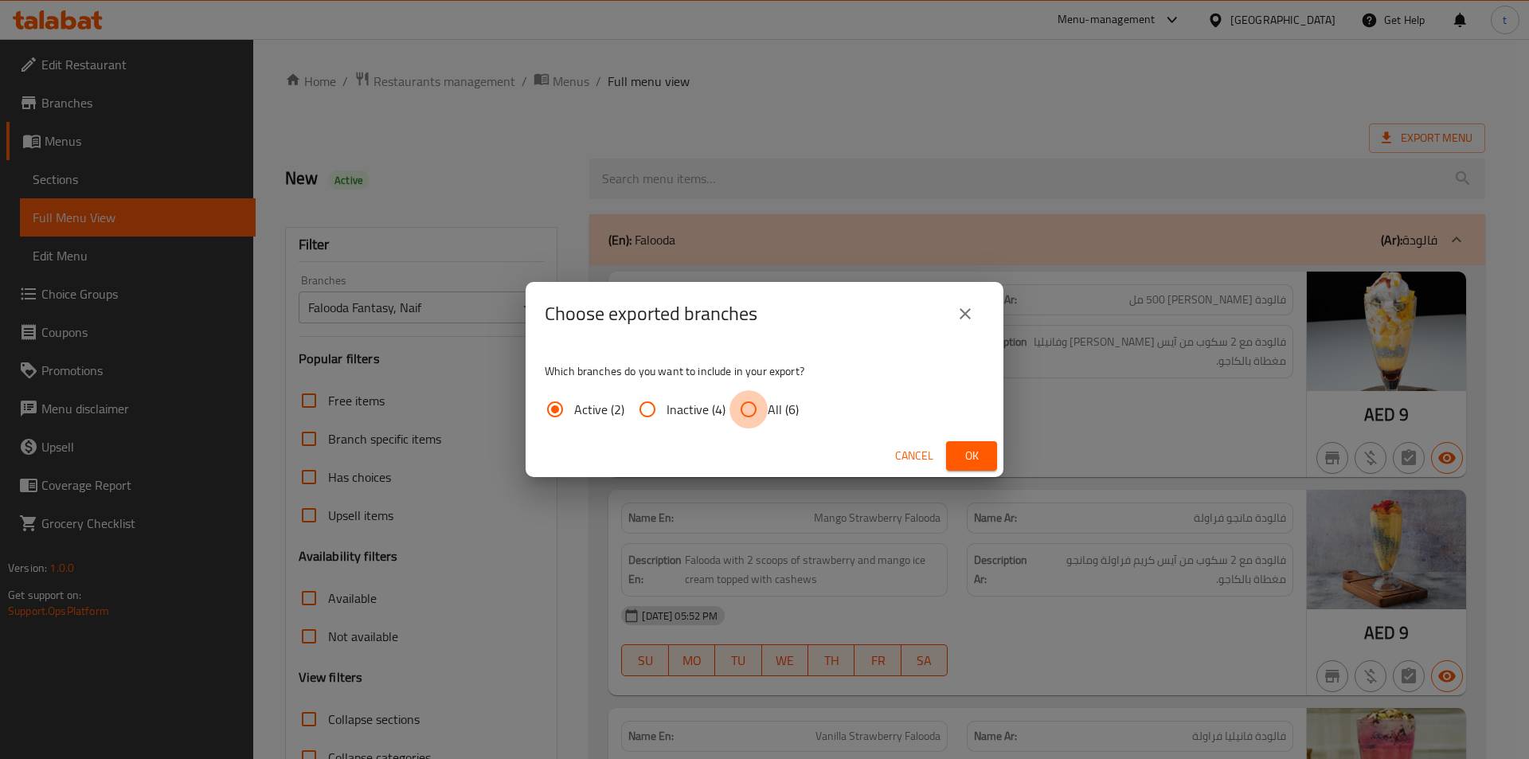
drag, startPoint x: 750, startPoint y: 406, endPoint x: 870, endPoint y: 436, distance: 123.2
click at [749, 407] on input "All (6)" at bounding box center [748, 409] width 38 height 38
radio input "true"
click at [968, 455] on span "Ok" at bounding box center [971, 456] width 25 height 20
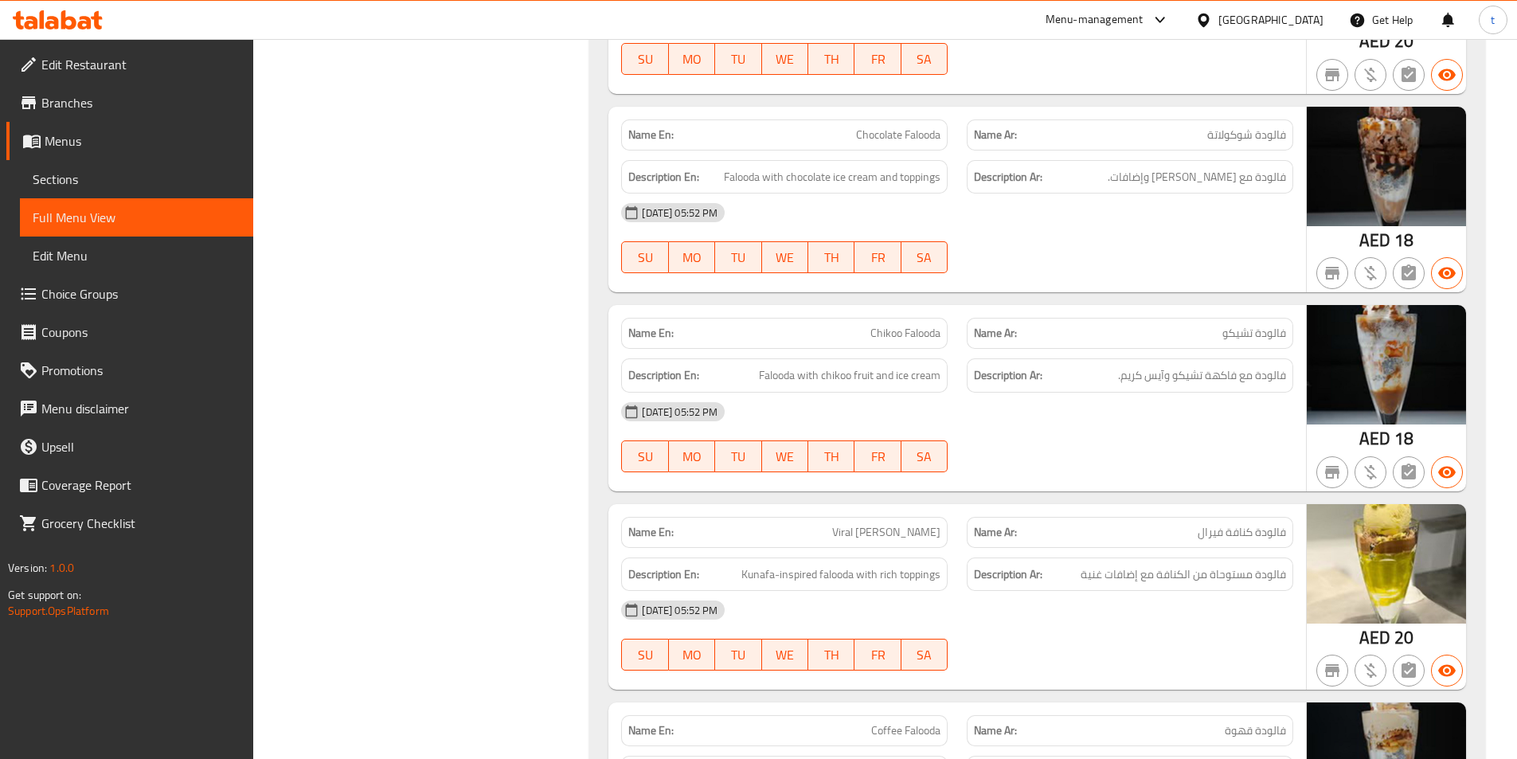
scroll to position [1832, 0]
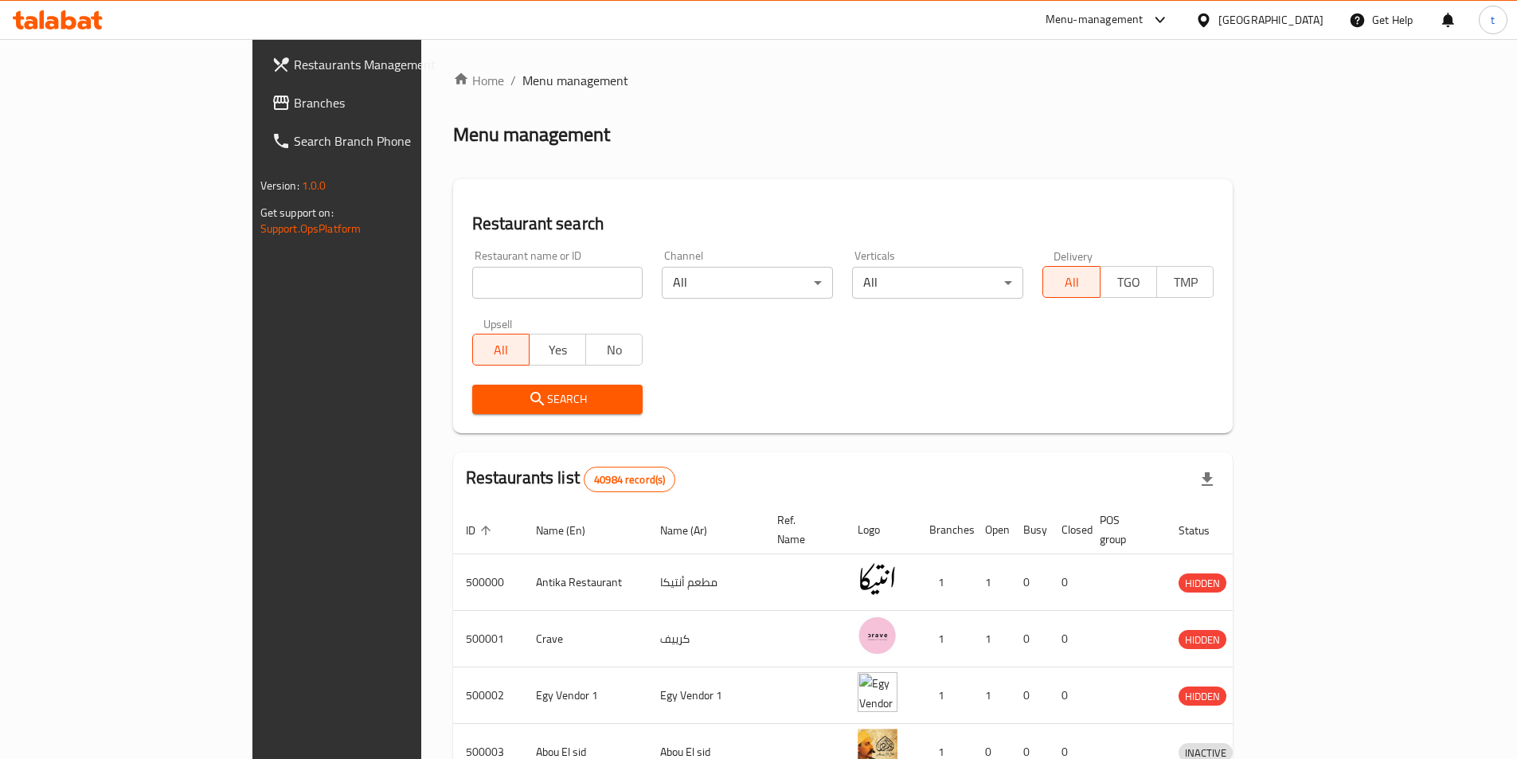
click at [294, 96] on span "Branches" at bounding box center [393, 102] width 199 height 19
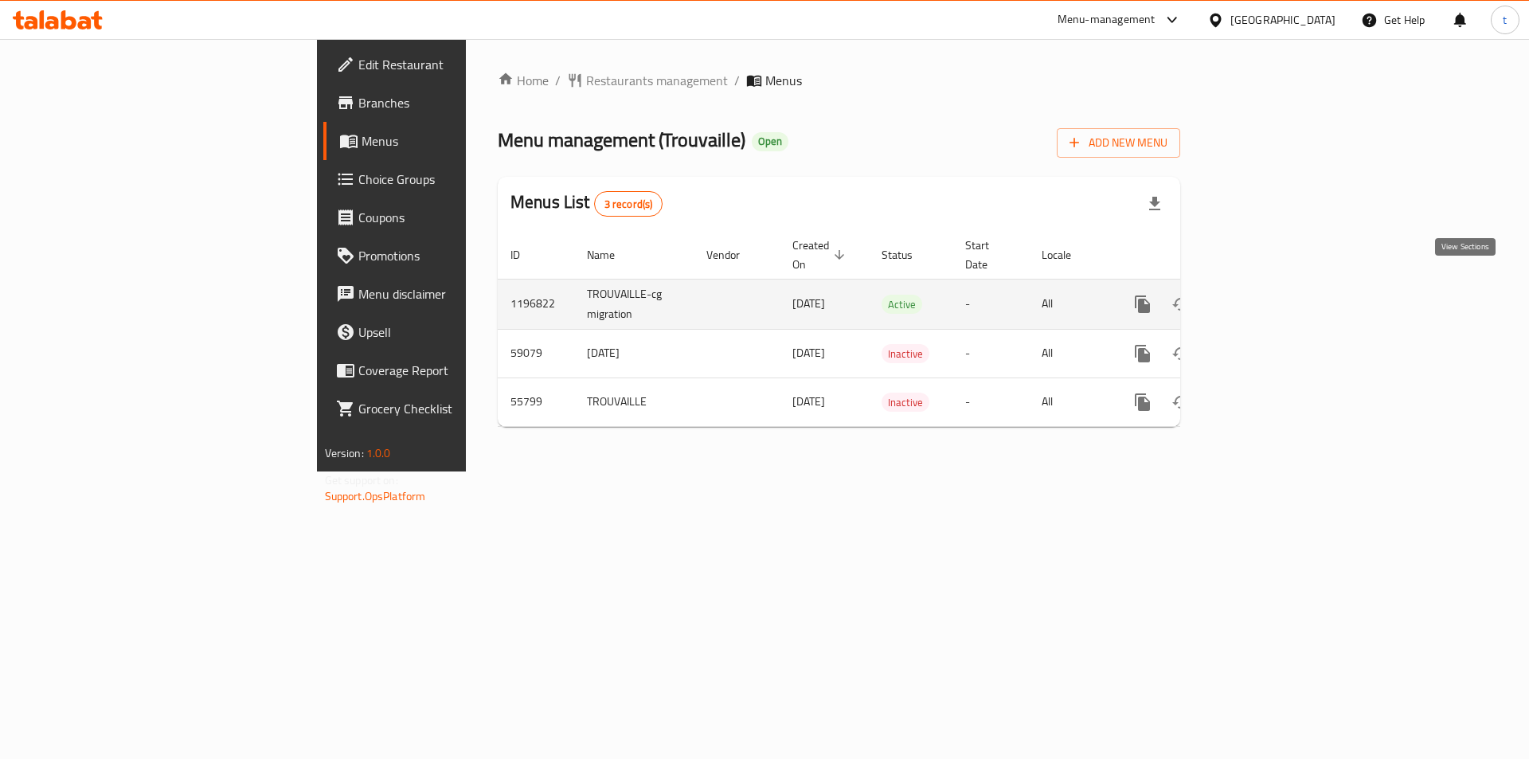
click at [1277, 294] on link "enhanced table" at bounding box center [1257, 304] width 38 height 38
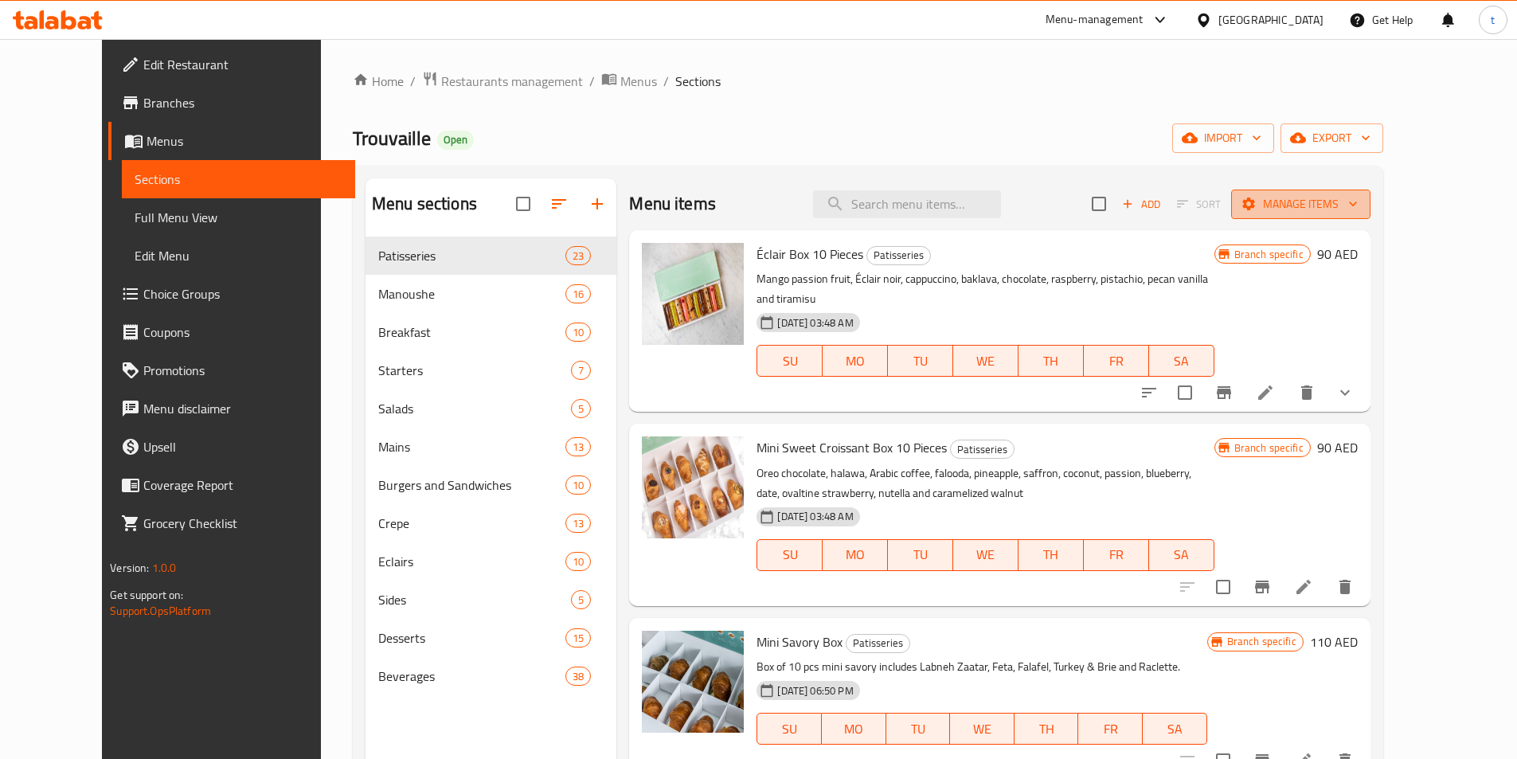
click at [1358, 205] on span "Manage items" at bounding box center [1301, 204] width 114 height 20
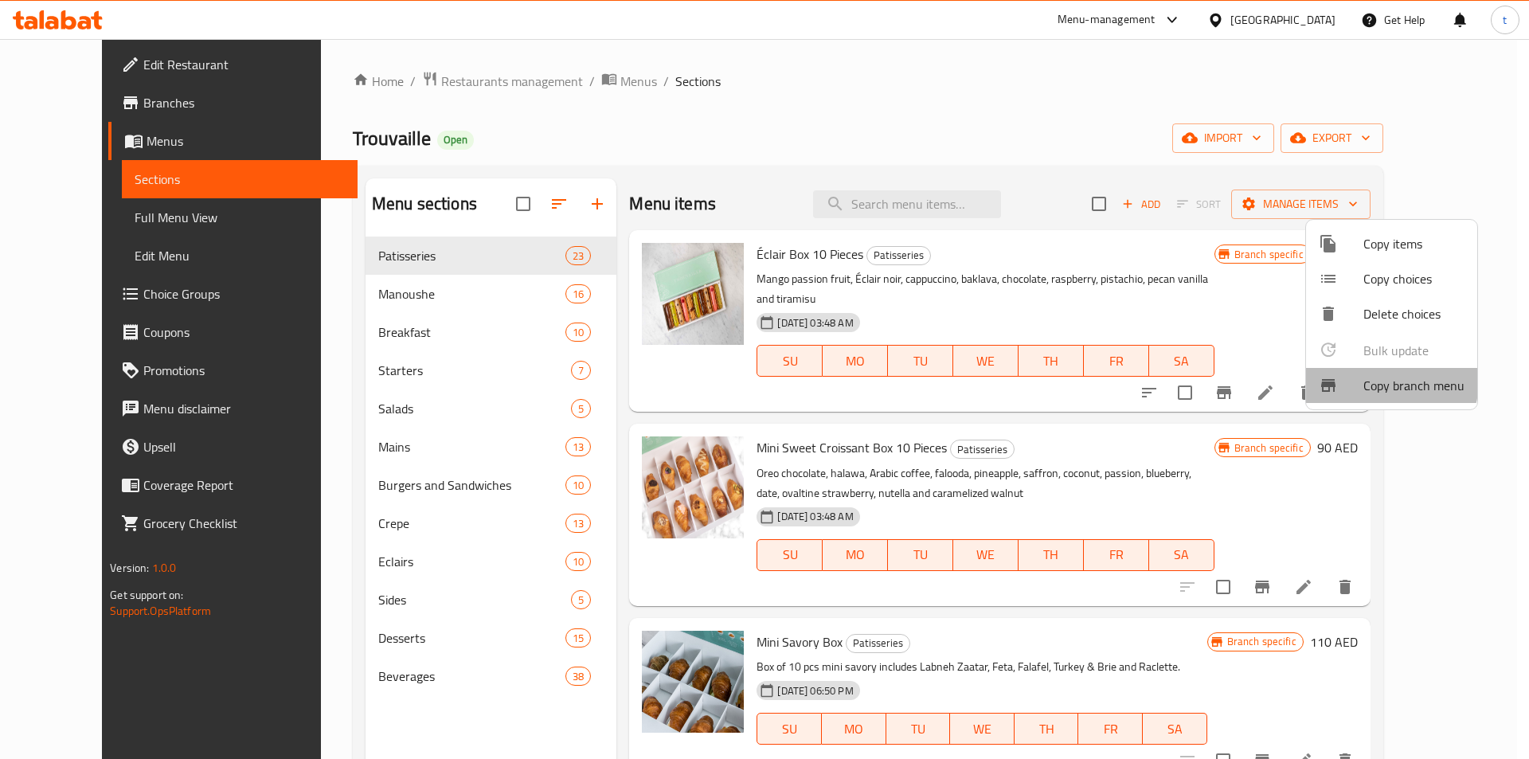
click at [1387, 381] on span "Copy branch menu" at bounding box center [1413, 385] width 101 height 19
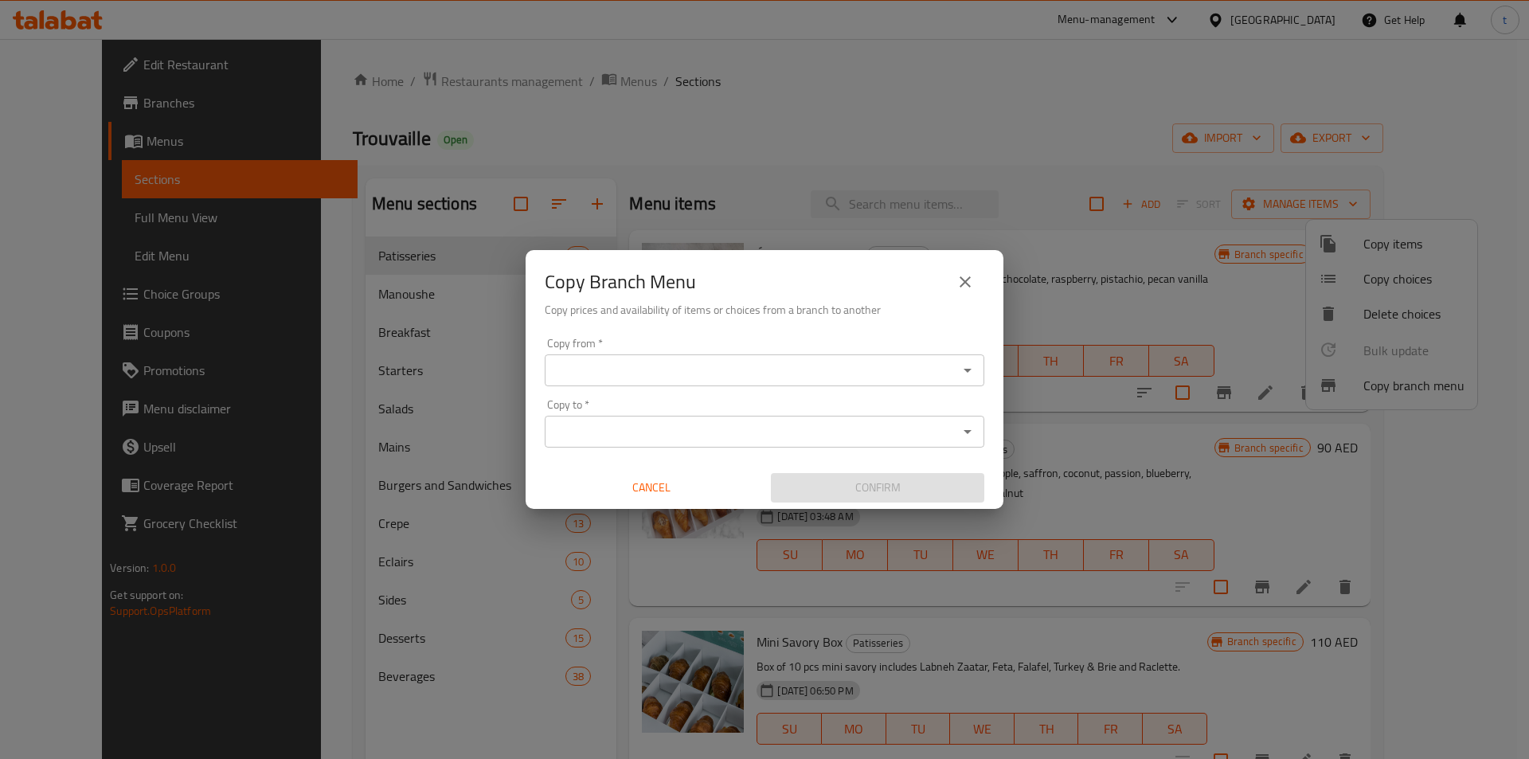
click at [852, 364] on input "Copy from   *" at bounding box center [752, 370] width 404 height 22
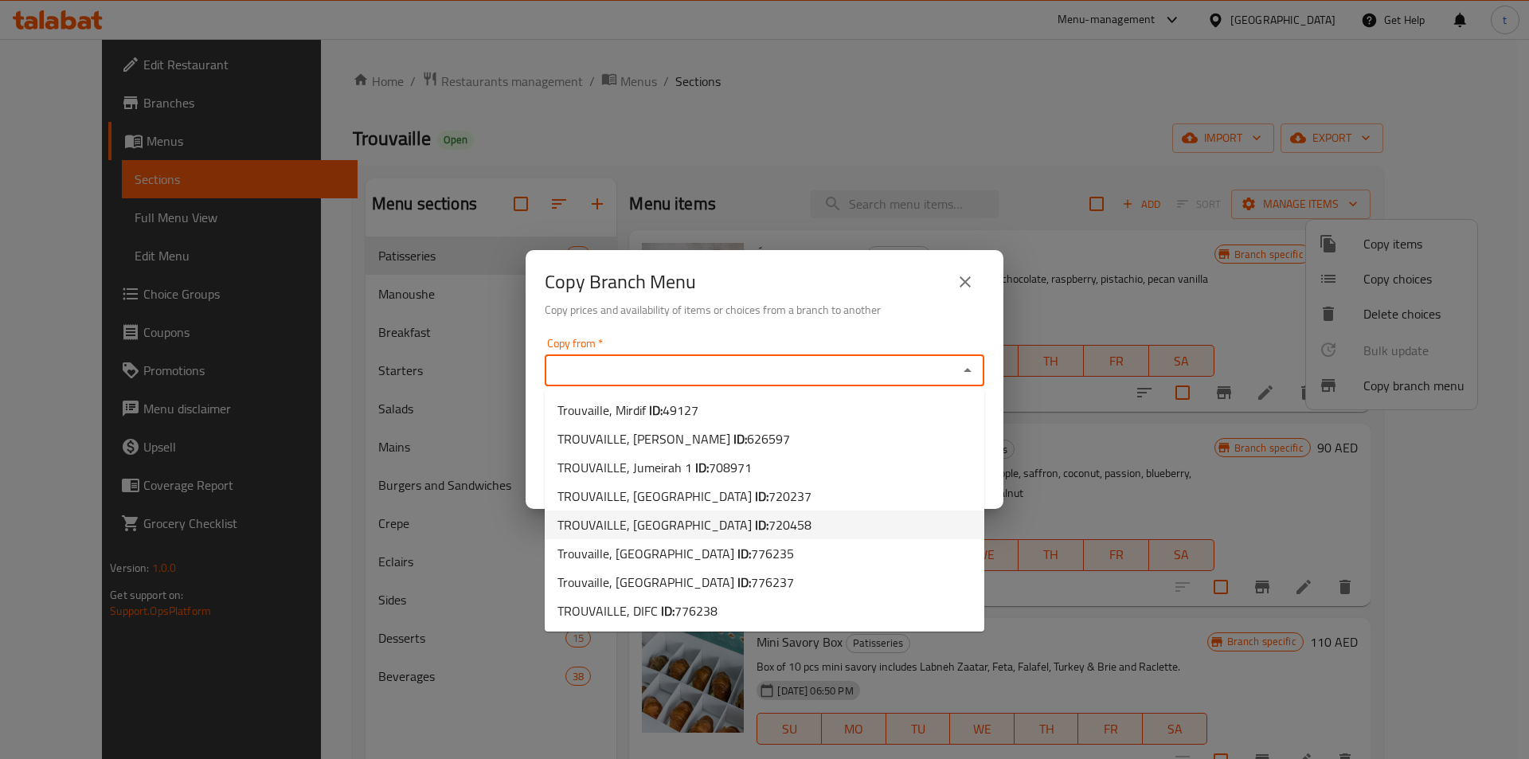
click at [768, 534] on li "TROUVAILLE, [GEOGRAPHIC_DATA] ID: 720458" at bounding box center [765, 524] width 440 height 29
type input "TROUVAILLE, [GEOGRAPHIC_DATA]"
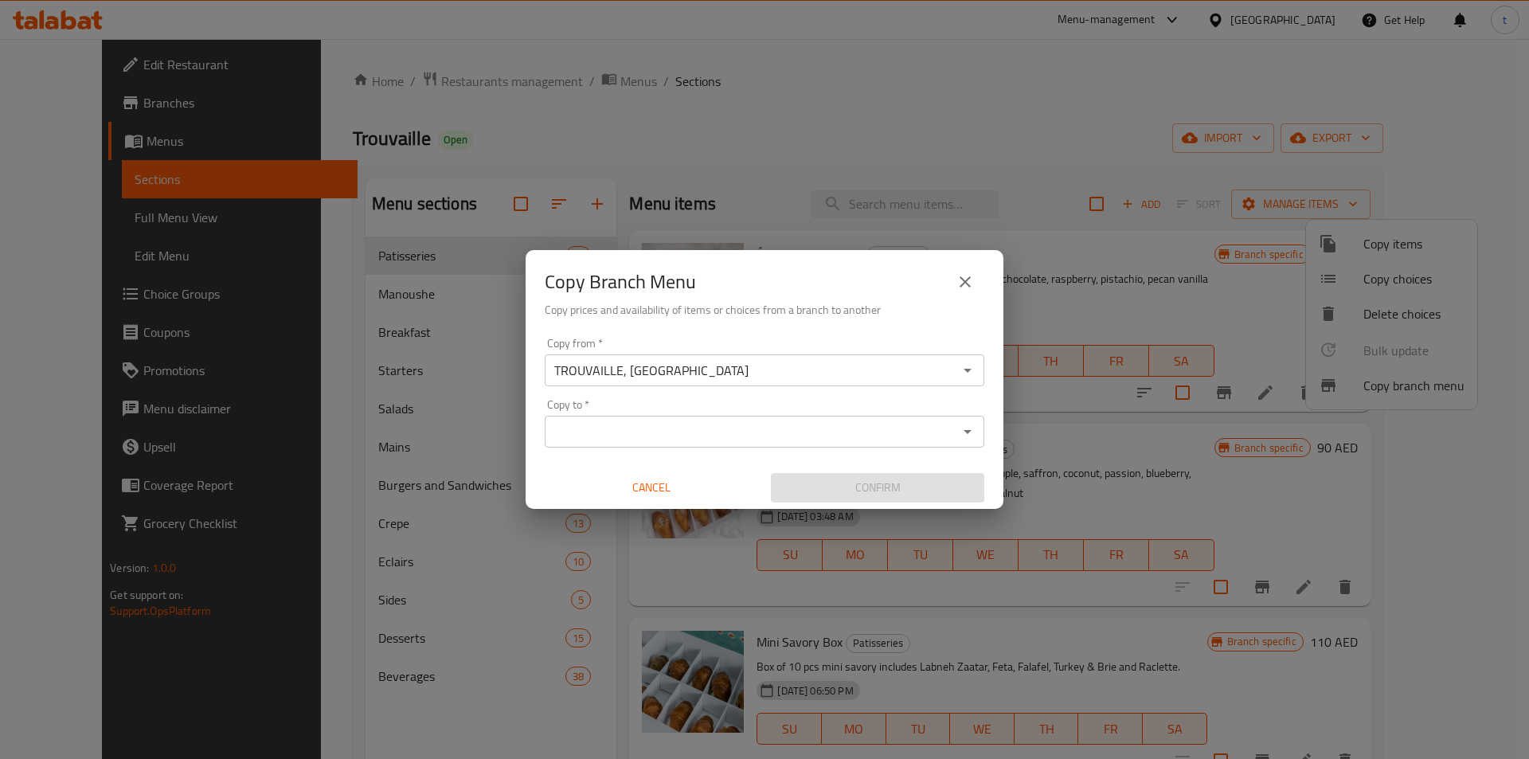
click at [896, 429] on input "Copy to   *" at bounding box center [752, 431] width 404 height 22
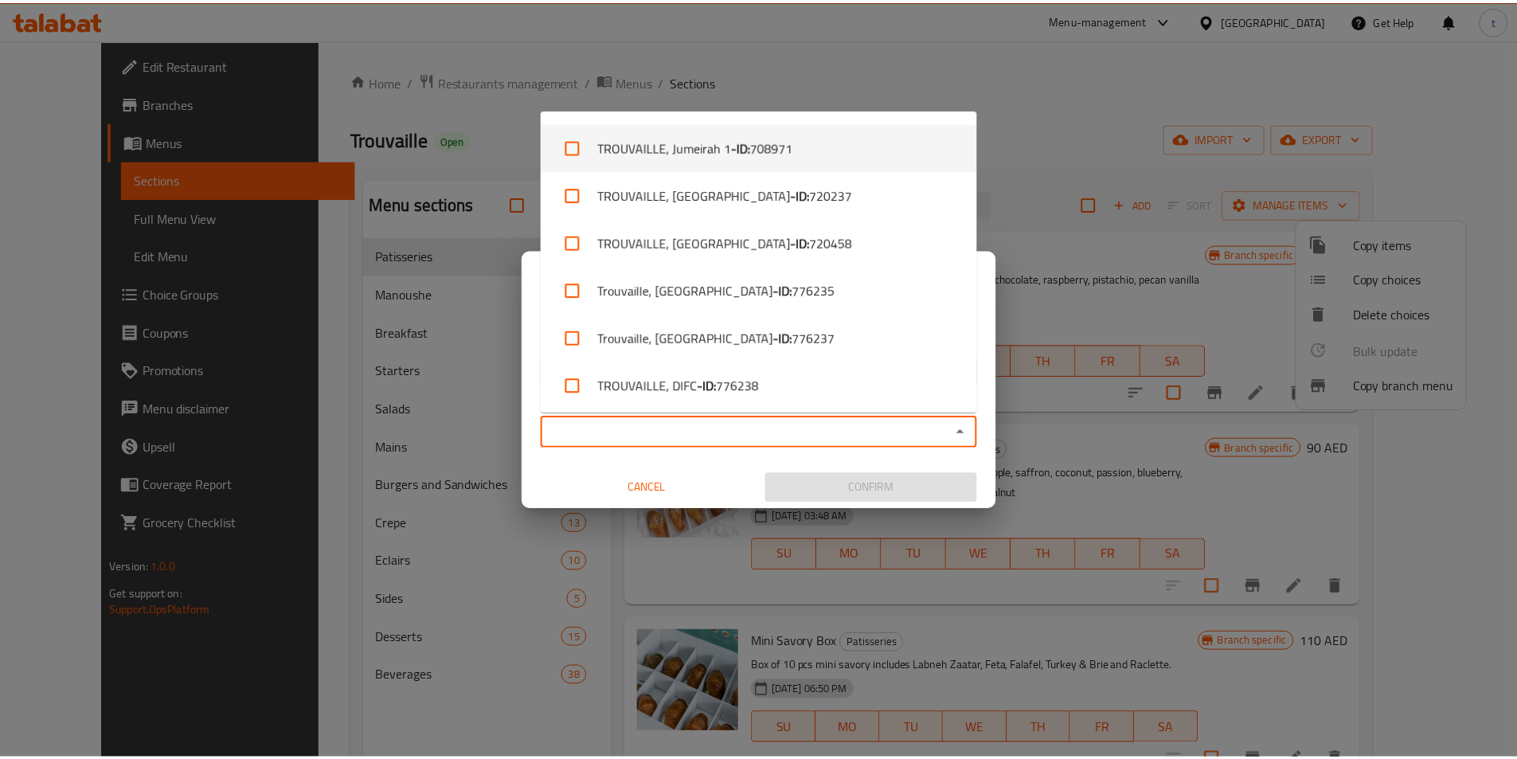
scroll to position [92, 0]
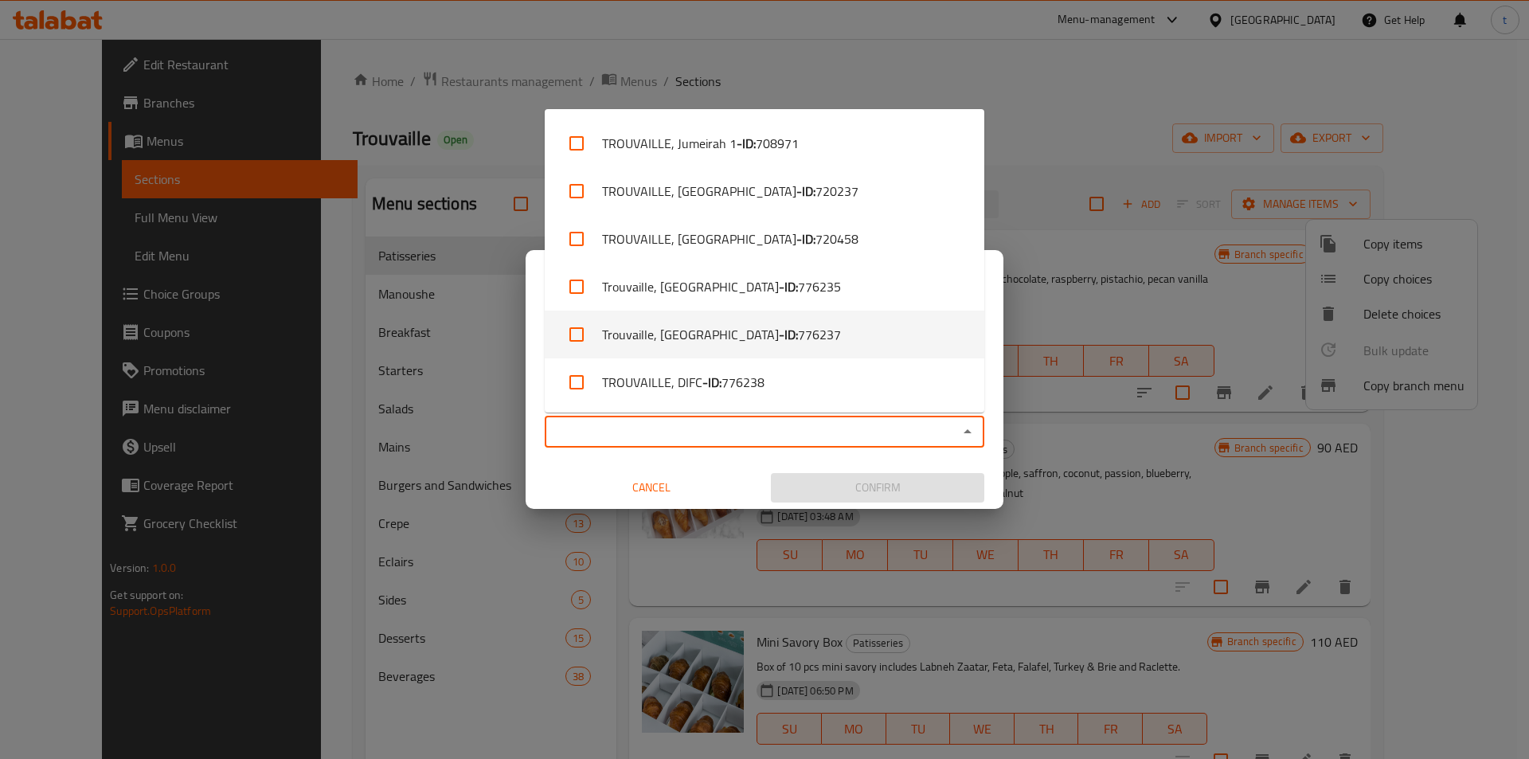
click at [798, 344] on span "776237" at bounding box center [819, 334] width 43 height 19
checkbox input "true"
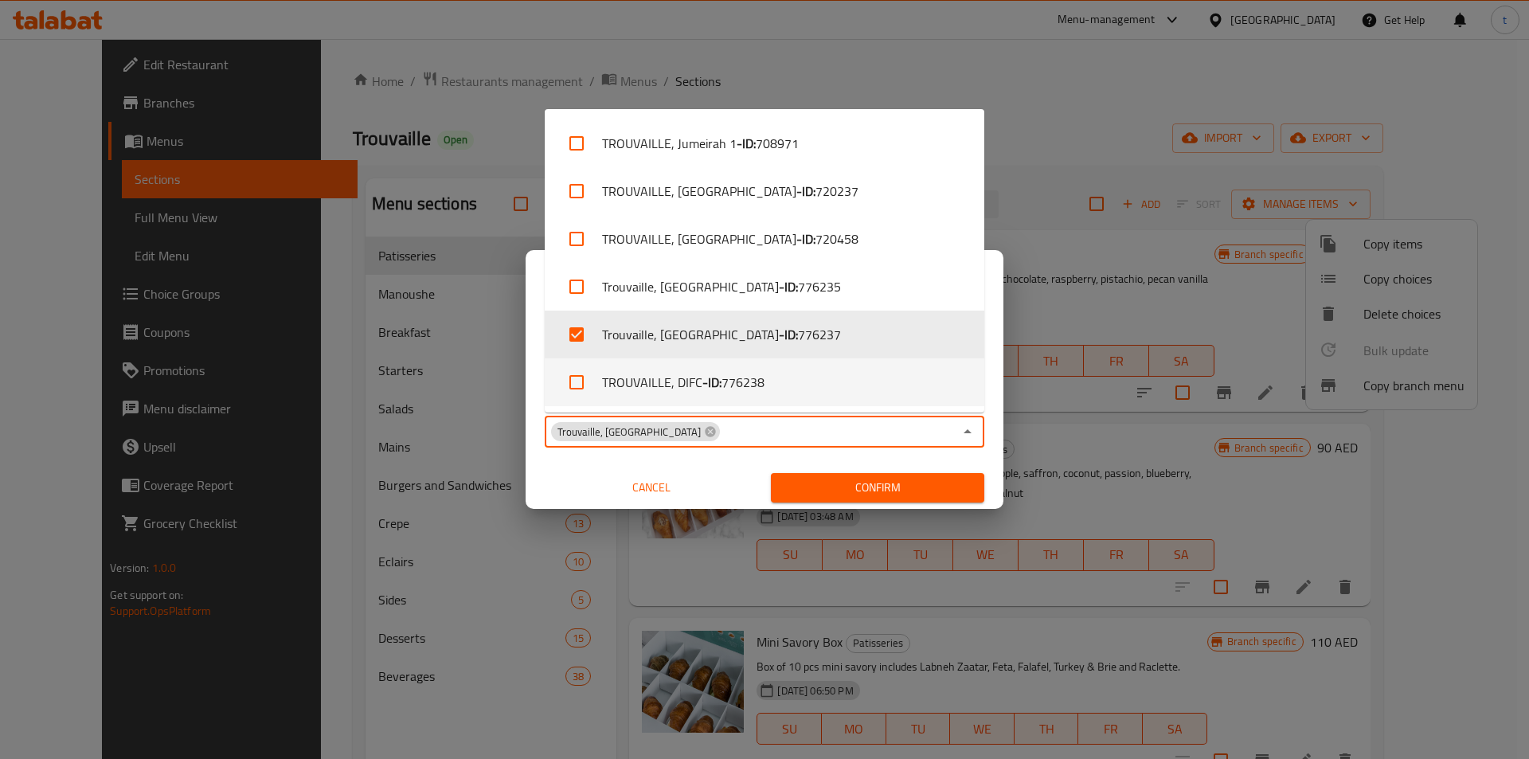
click at [585, 467] on div "Cancel" at bounding box center [651, 488] width 226 height 42
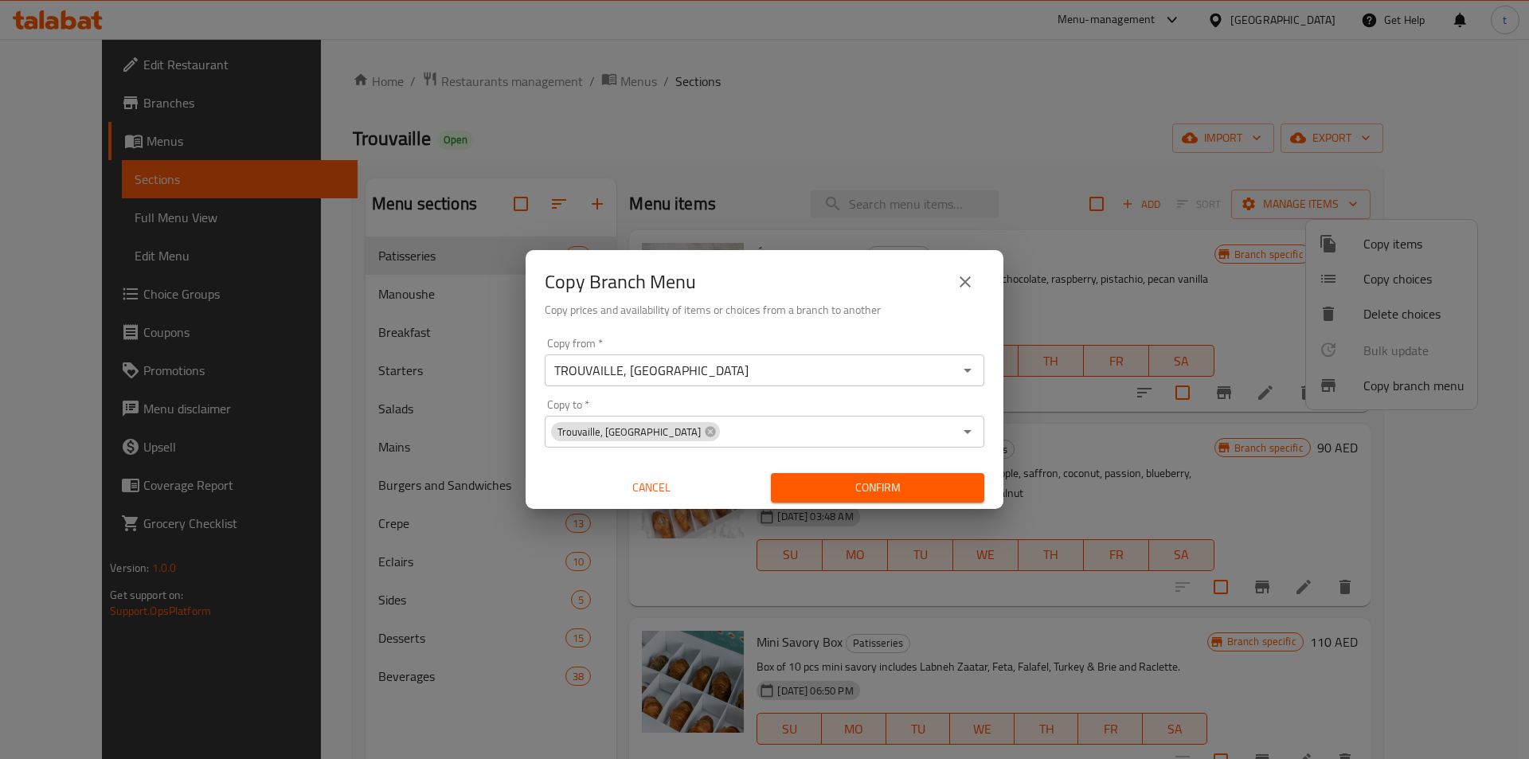
click at [896, 487] on span "Confirm" at bounding box center [878, 488] width 188 height 20
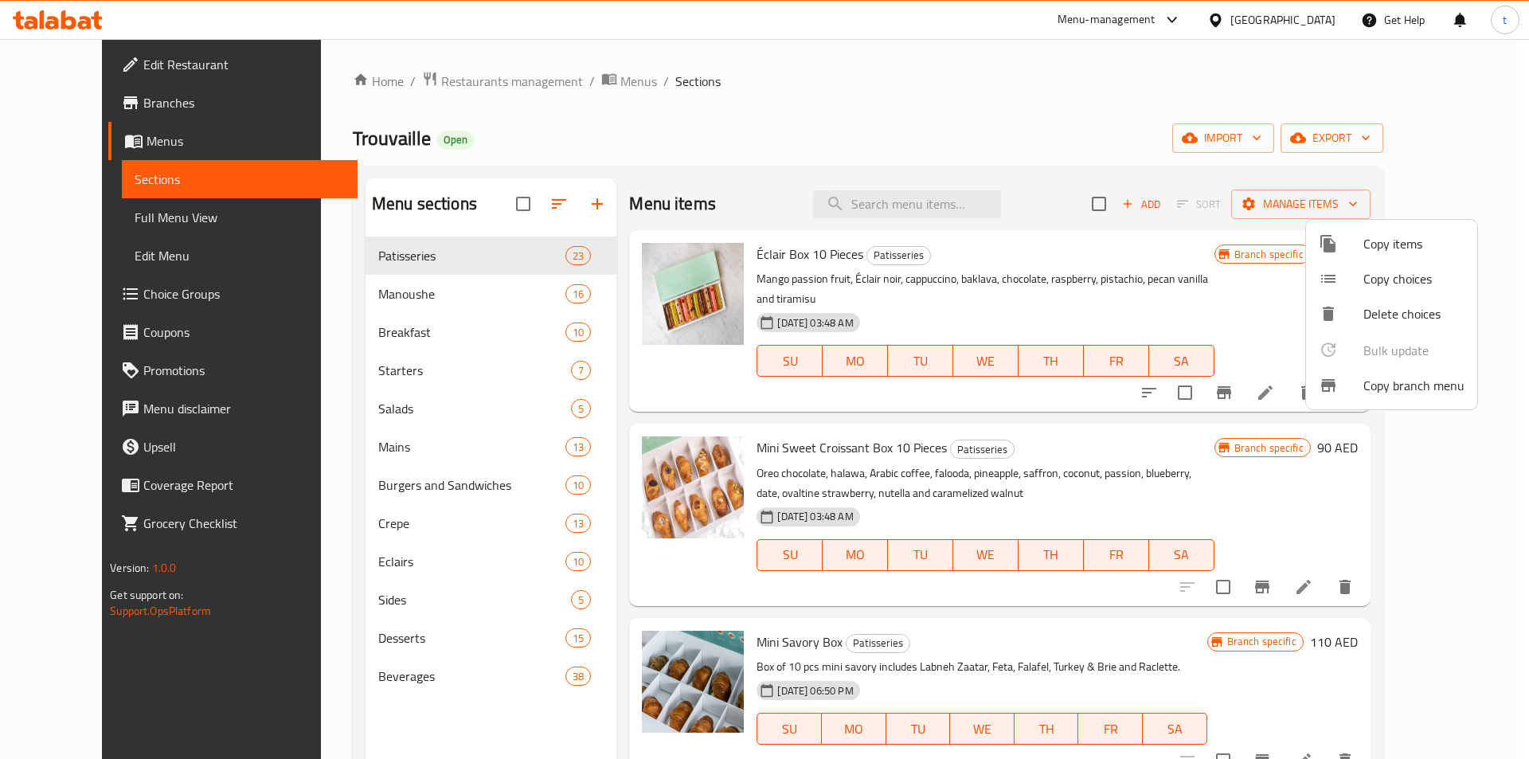
click at [96, 205] on div at bounding box center [764, 379] width 1529 height 759
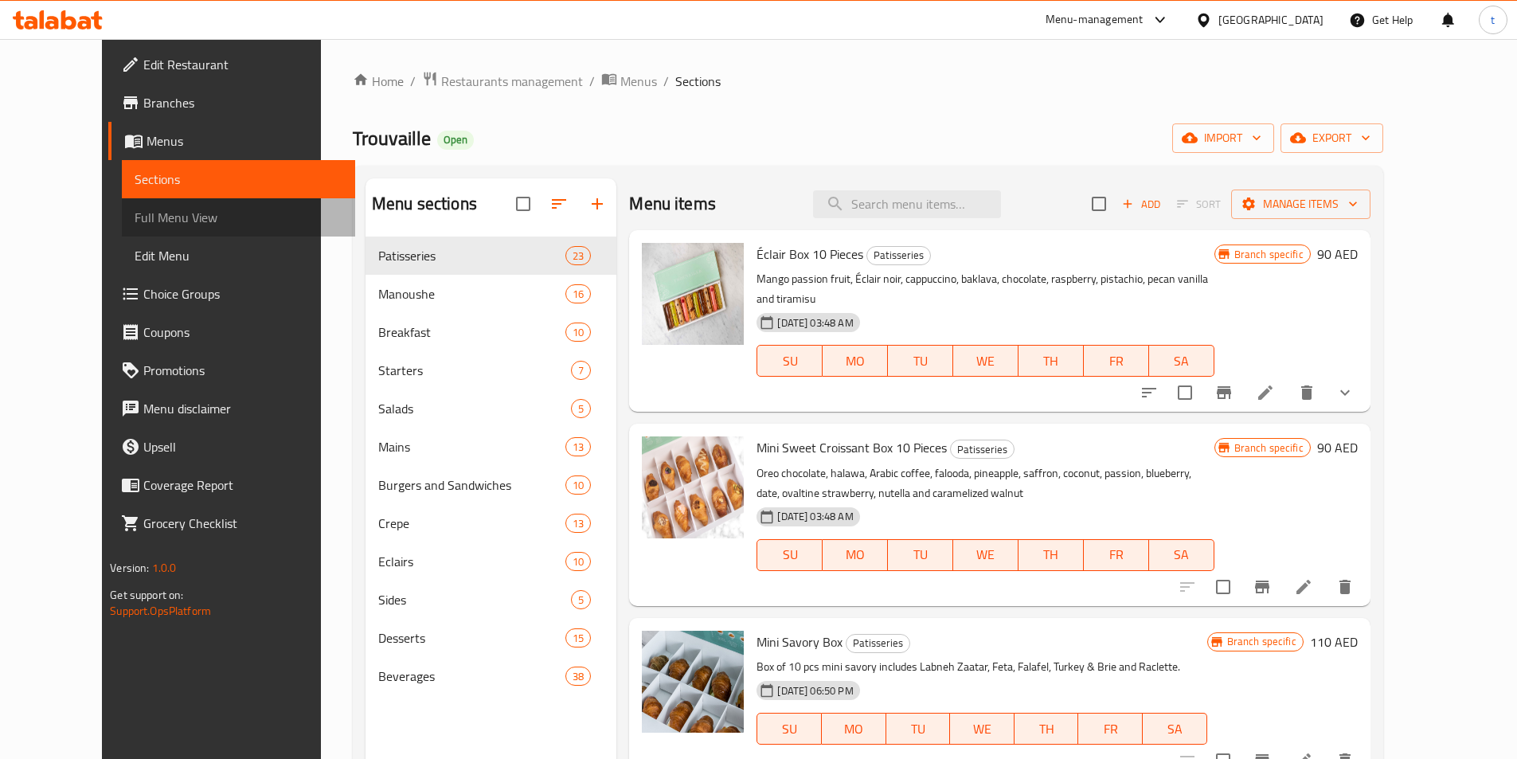
click at [135, 217] on span "Full Menu View" at bounding box center [239, 217] width 208 height 19
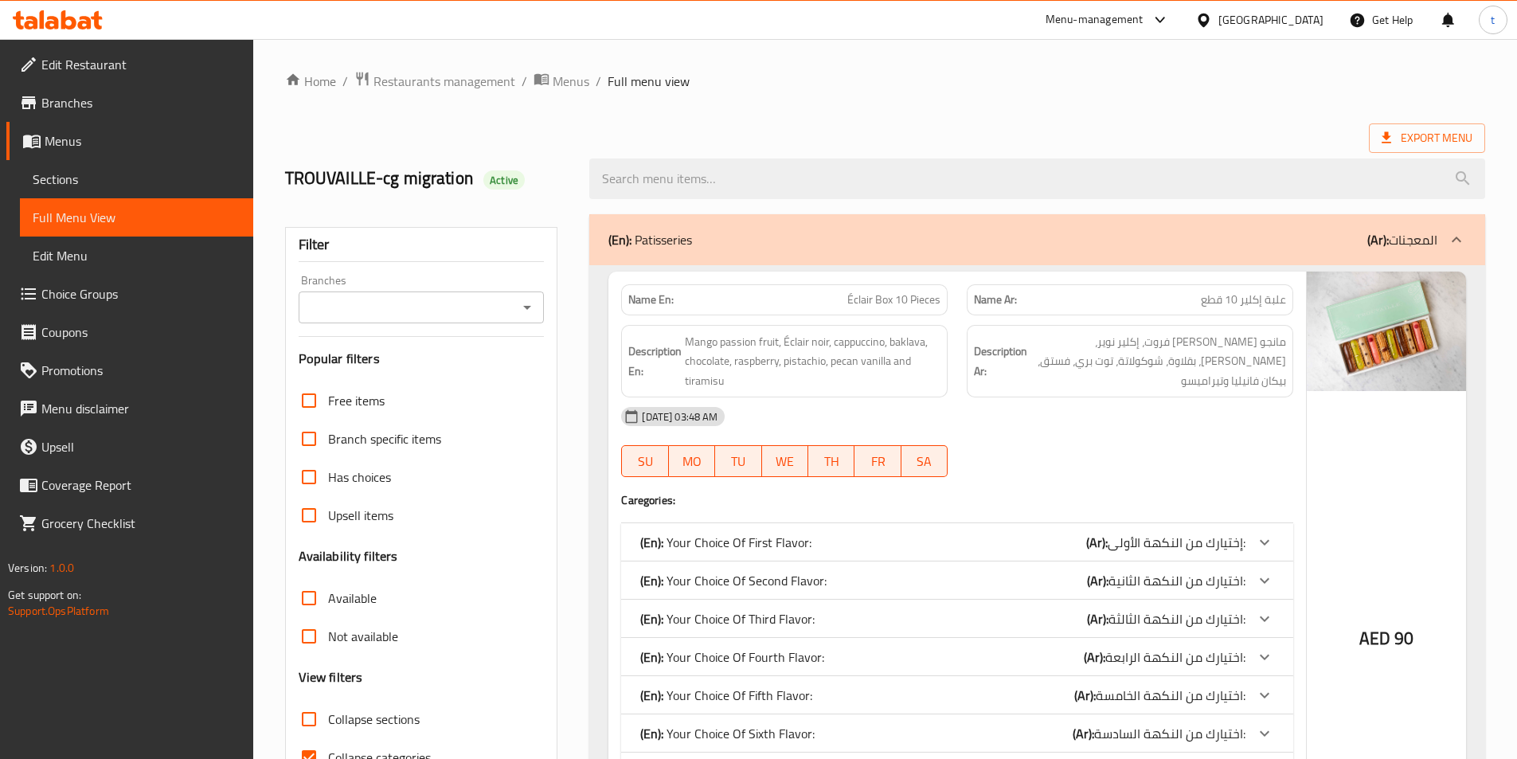
click at [530, 312] on icon "Open" at bounding box center [527, 307] width 19 height 19
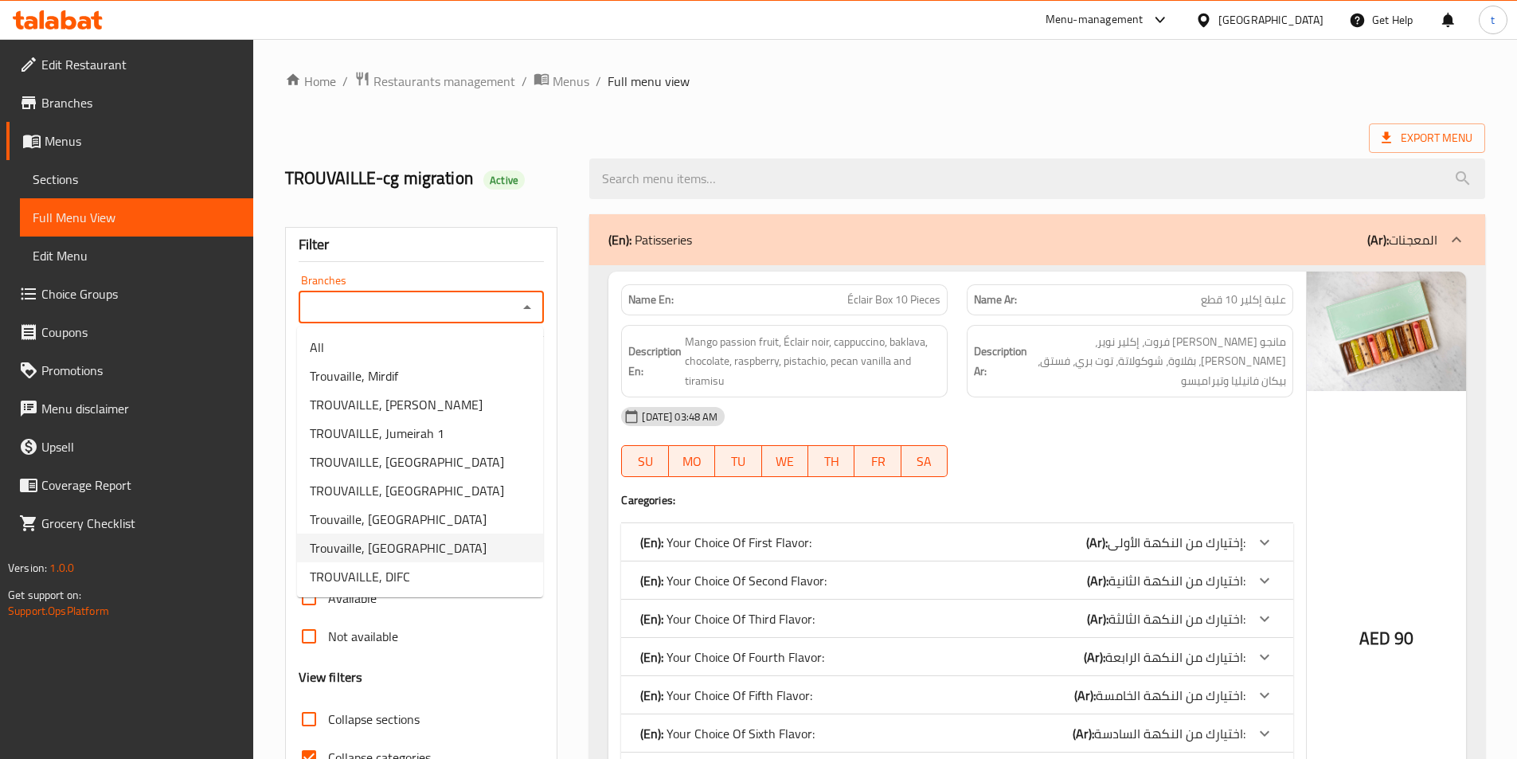
click at [445, 553] on span "Trouvaille, [GEOGRAPHIC_DATA]" at bounding box center [398, 547] width 177 height 19
type input "Trouvaille, [GEOGRAPHIC_DATA]"
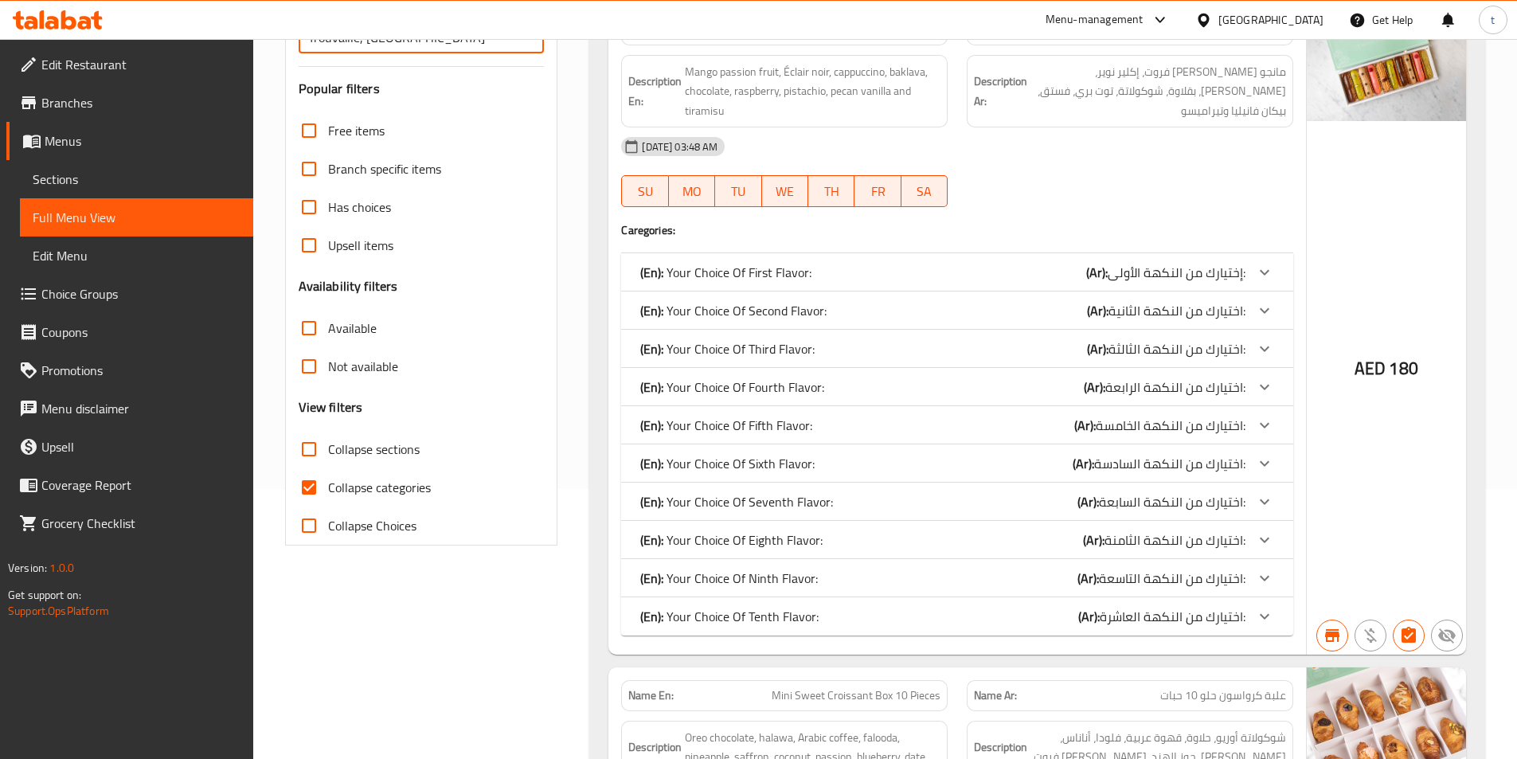
scroll to position [319, 0]
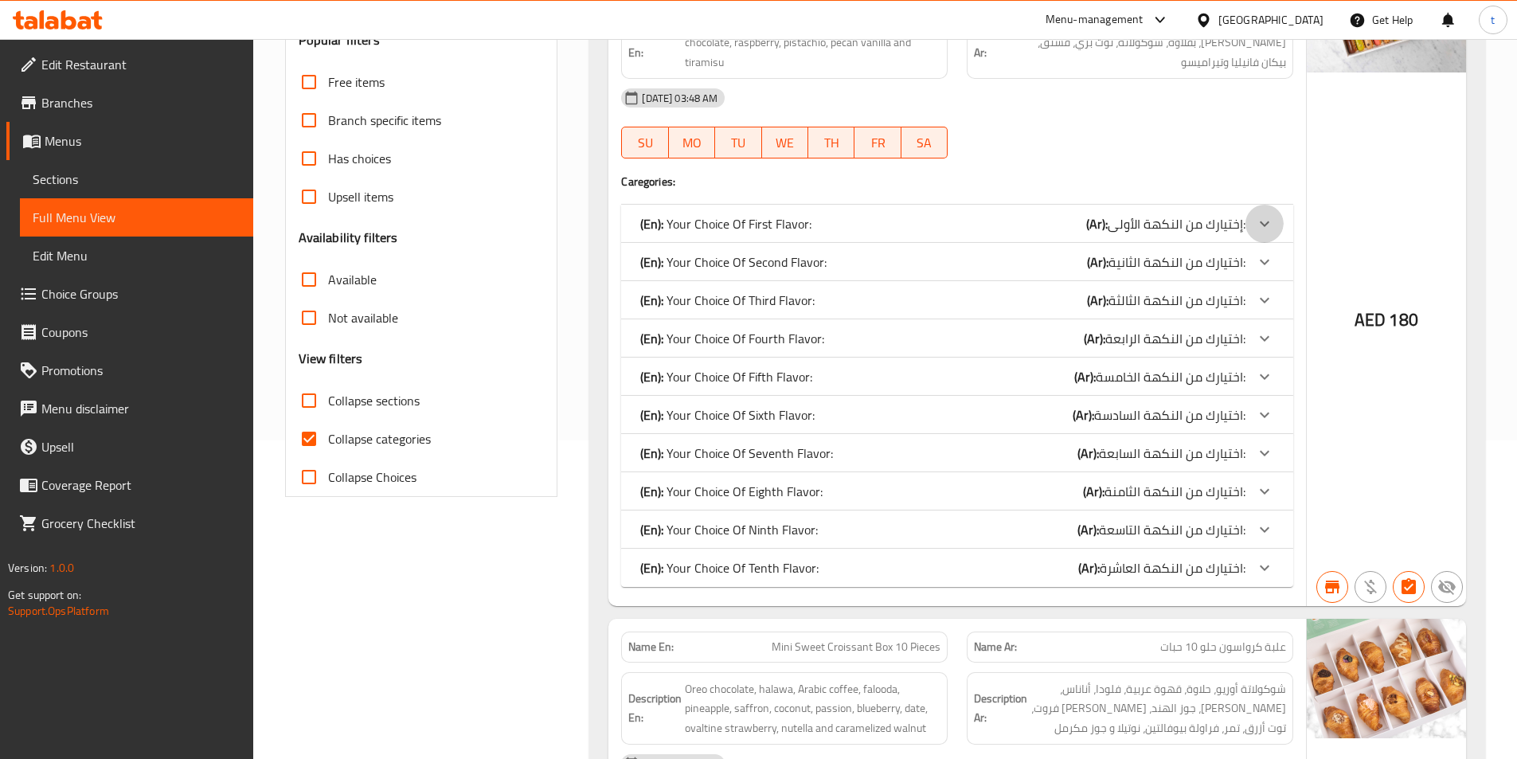
click at [1267, 221] on icon at bounding box center [1264, 223] width 19 height 19
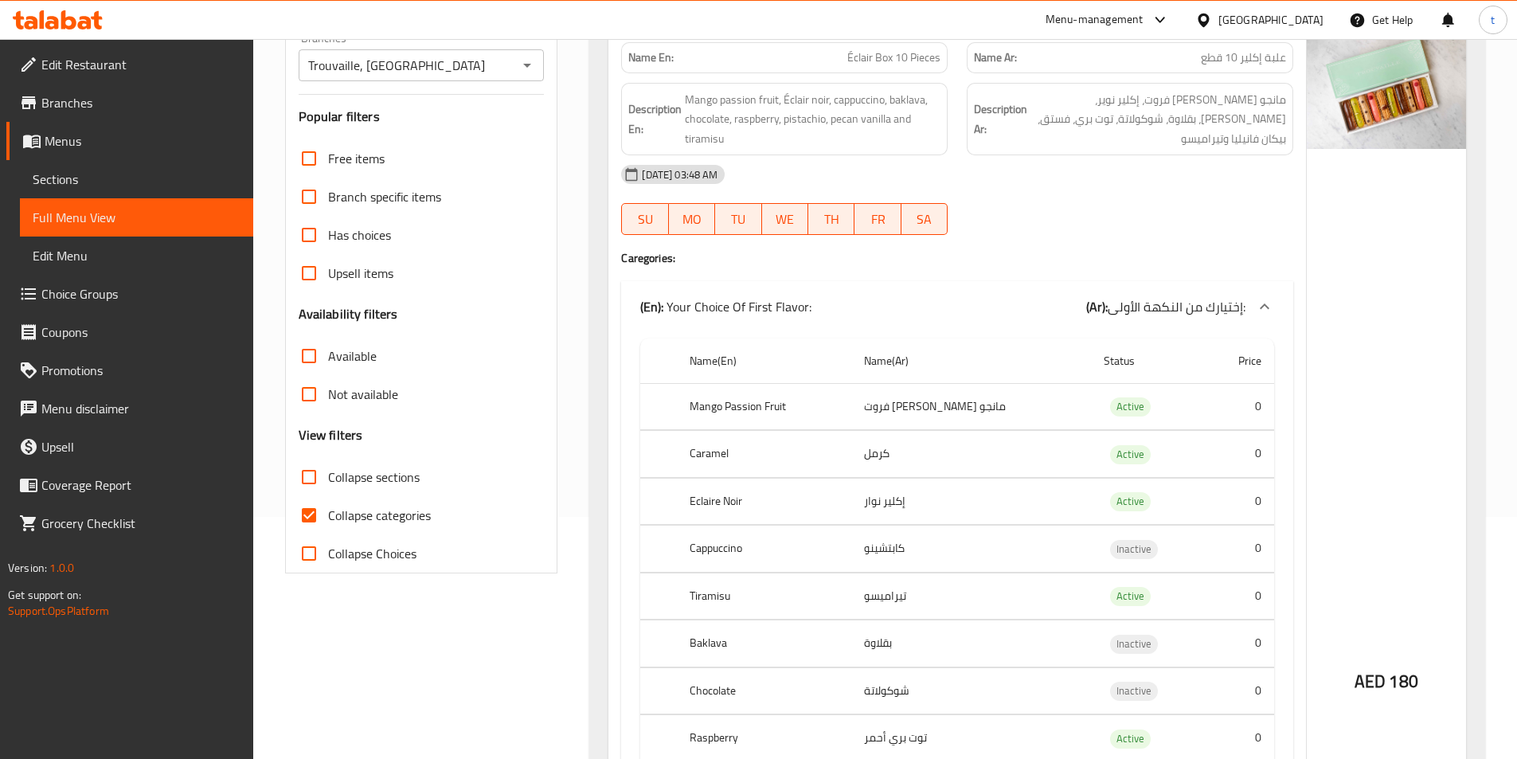
scroll to position [239, 0]
click at [1268, 319] on icon at bounding box center [1264, 309] width 19 height 19
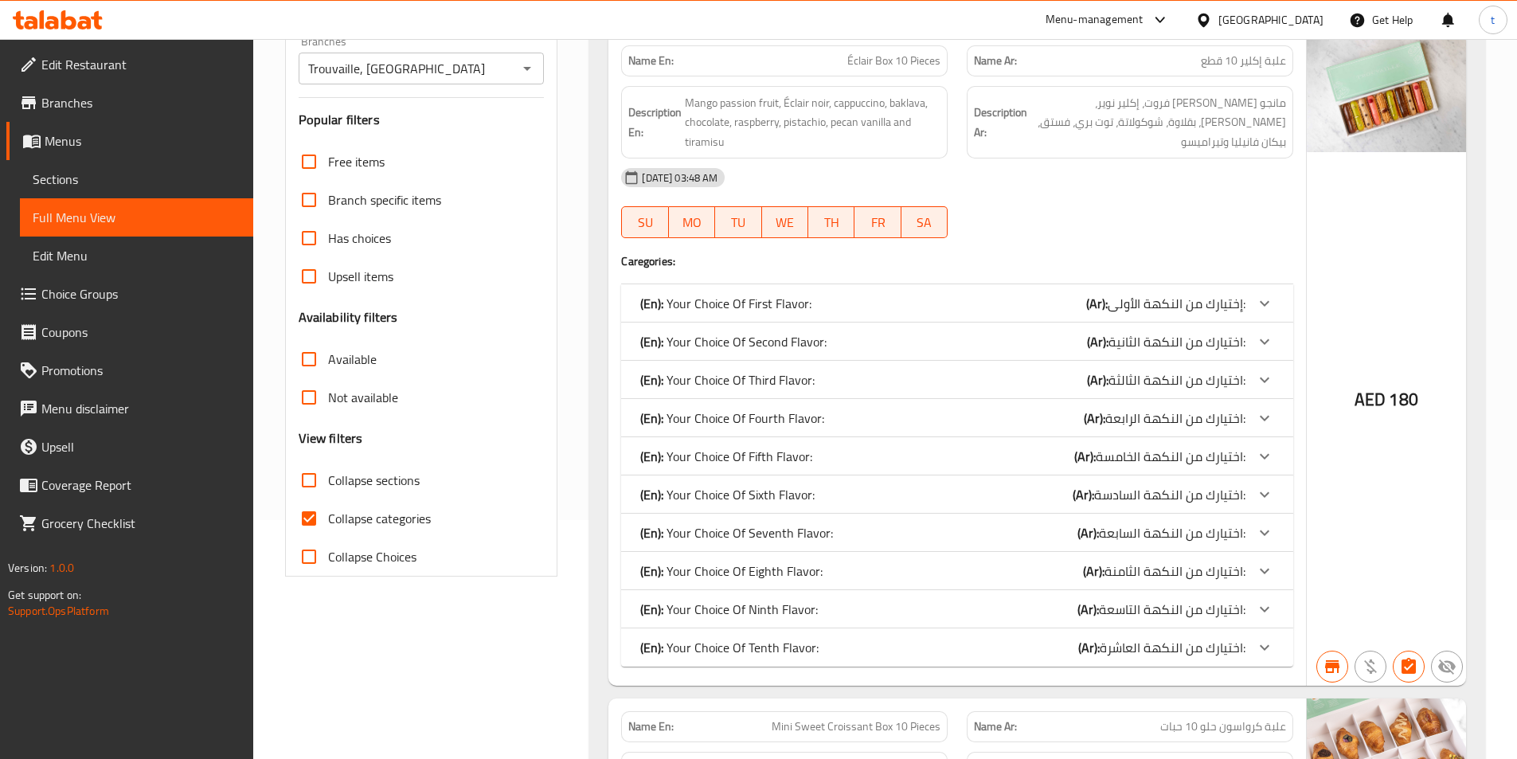
scroll to position [0, 0]
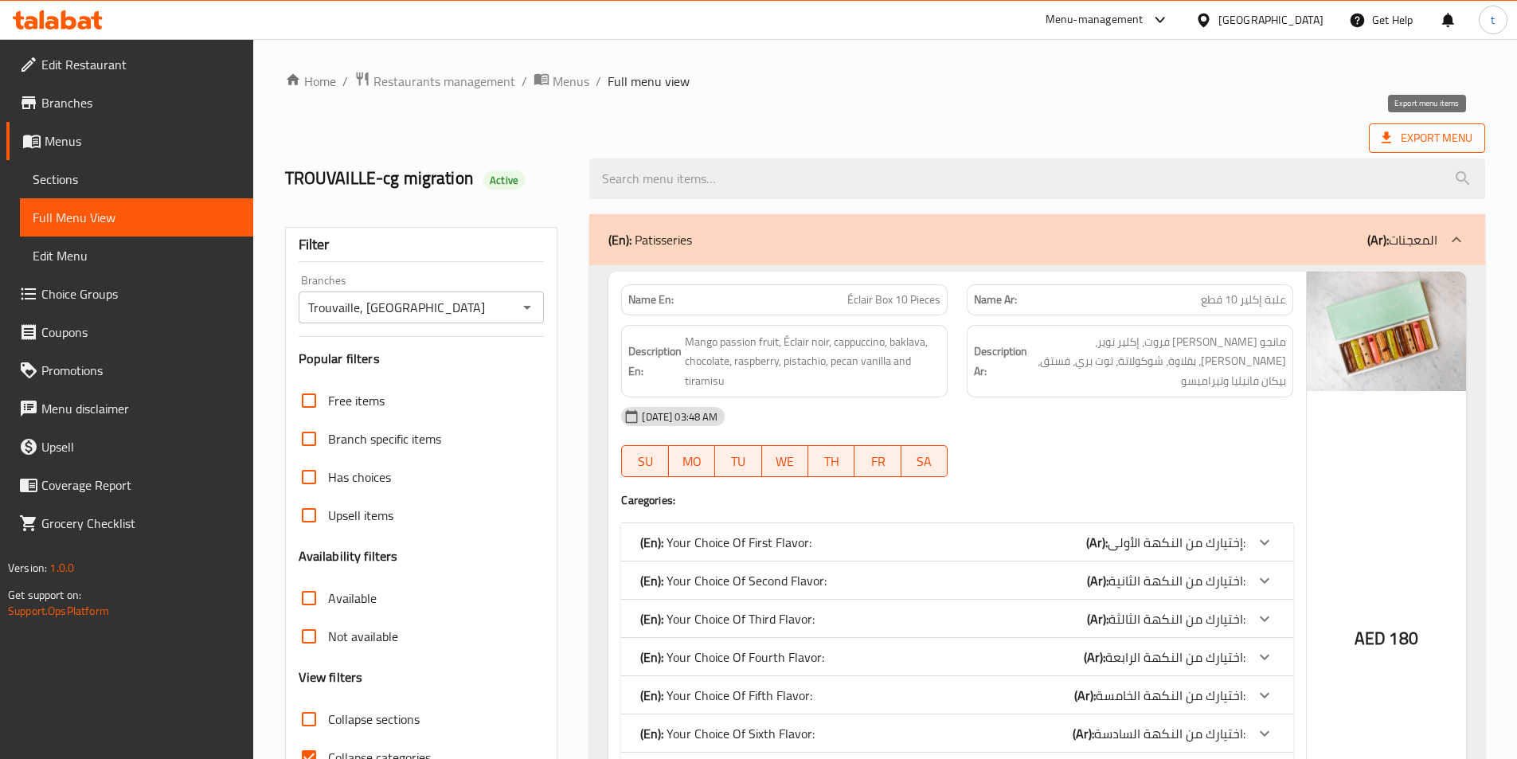
click at [1406, 123] on span "Export Menu" at bounding box center [1427, 137] width 116 height 29
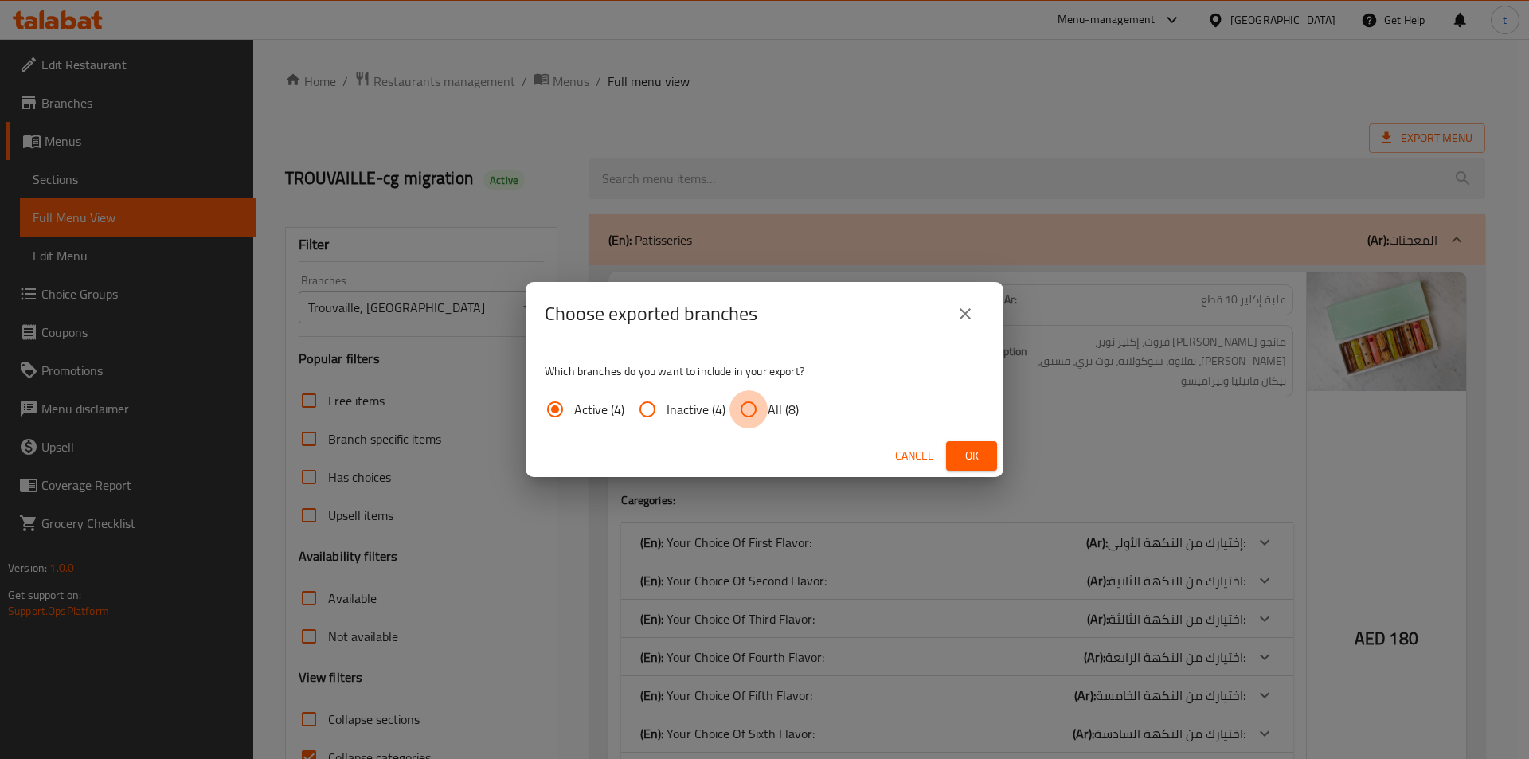
click at [765, 404] on input "All (8)" at bounding box center [748, 409] width 38 height 38
radio input "true"
click at [955, 452] on button "Ok" at bounding box center [971, 455] width 51 height 29
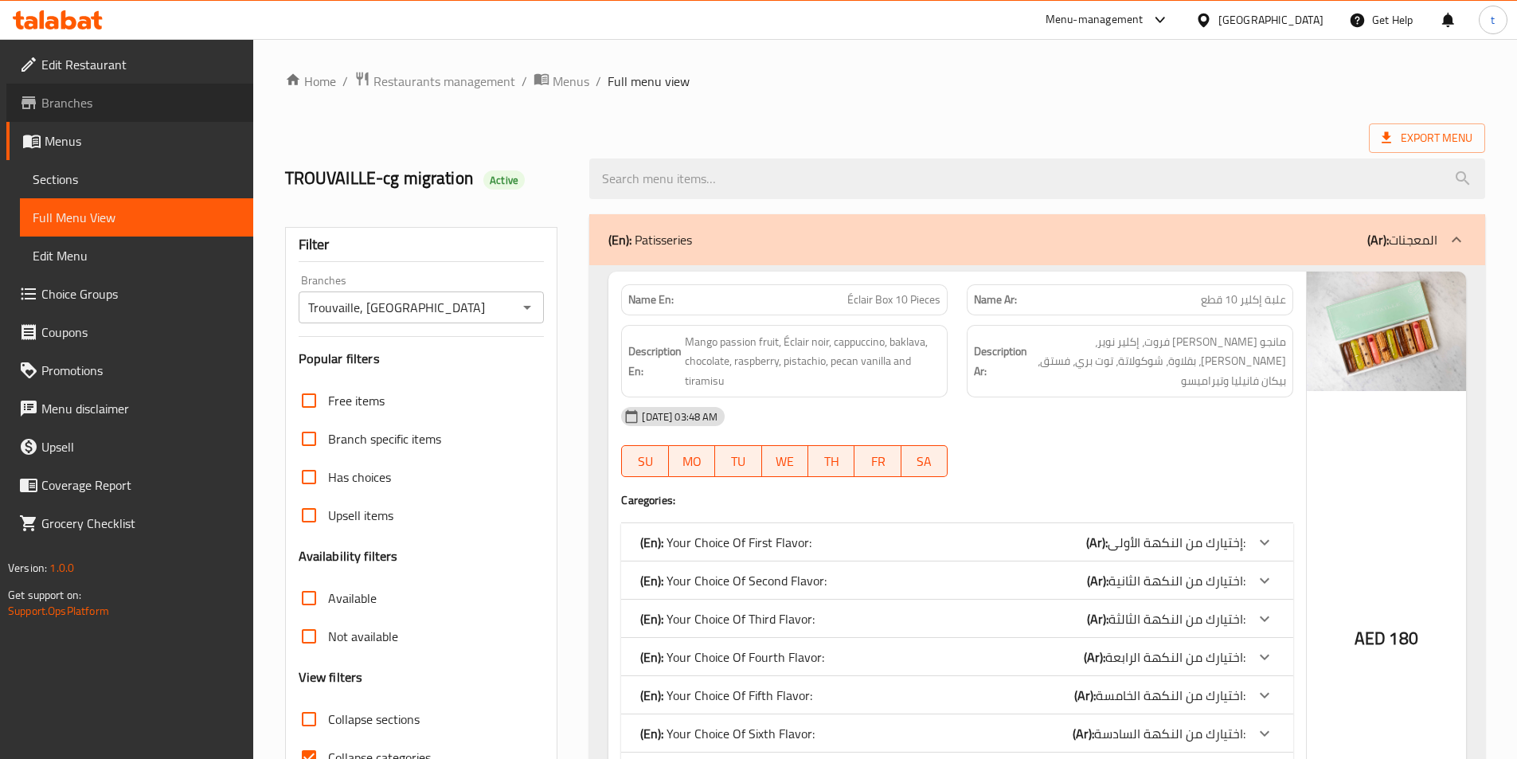
click at [90, 106] on span "Branches" at bounding box center [140, 102] width 199 height 19
